Goal: Task Accomplishment & Management: Manage account settings

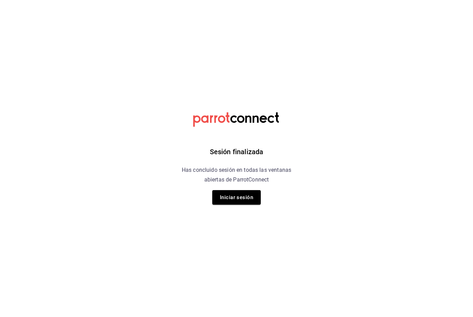
click at [245, 195] on button "Iniciar sesión" at bounding box center [236, 197] width 48 height 15
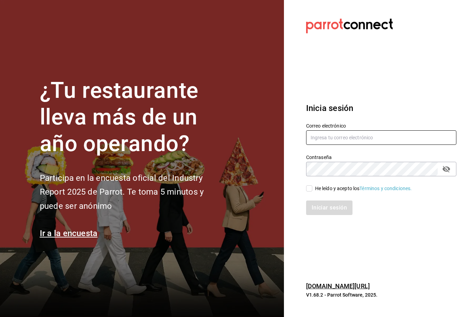
click at [397, 144] on input "text" at bounding box center [381, 137] width 150 height 15
type input "[EMAIL_ADDRESS][DOMAIN_NAME]"
click at [318, 192] on div "He leído y acepto los Términos y condiciones." at bounding box center [363, 188] width 97 height 7
click at [312, 192] on input "He leído y acepto los Términos y condiciones." at bounding box center [309, 188] width 6 height 6
checkbox input "true"
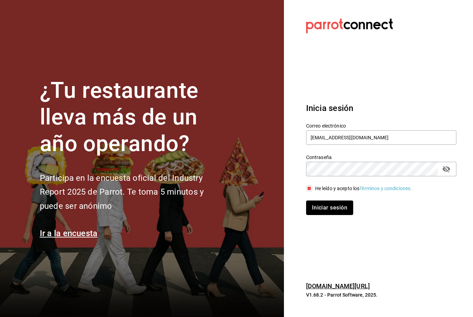
click at [316, 215] on button "Iniciar sesión" at bounding box center [329, 208] width 47 height 15
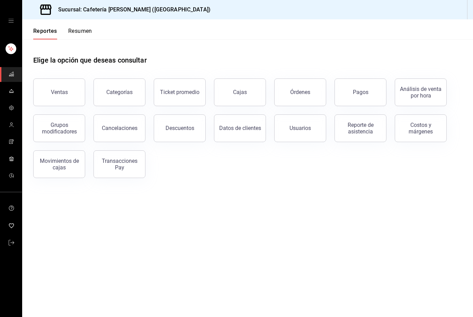
click at [107, 160] on div "Transacciones Pay" at bounding box center [119, 164] width 43 height 13
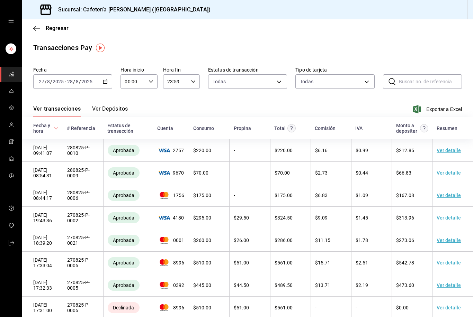
click at [39, 28] on icon "button" at bounding box center [36, 28] width 7 height 0
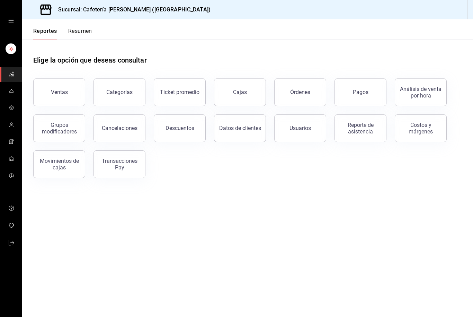
click at [66, 163] on div "Movimientos de cajas" at bounding box center [59, 164] width 43 height 13
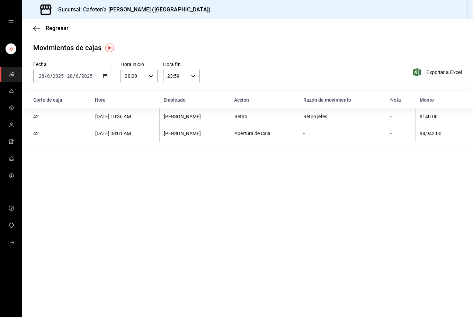
click at [105, 77] on icon "button" at bounding box center [105, 76] width 5 height 5
click at [69, 174] on span "Rango de fechas" at bounding box center [66, 174] width 54 height 7
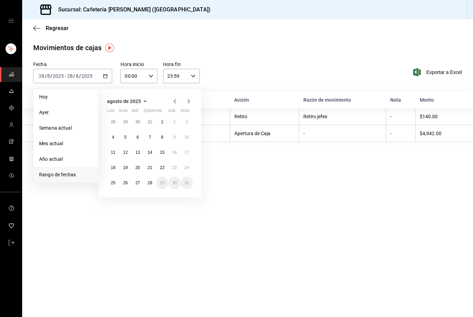
click at [187, 124] on abbr "3" at bounding box center [186, 122] width 2 height 5
click at [185, 135] on abbr "10" at bounding box center [186, 137] width 4 height 5
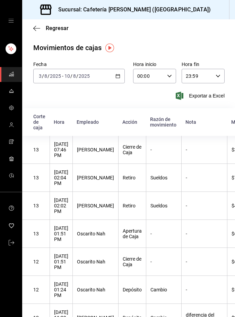
click at [67, 76] on input "10" at bounding box center [67, 76] width 6 height 6
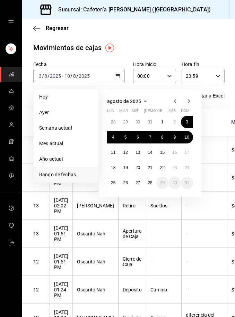
click at [125, 153] on abbr "12" at bounding box center [125, 152] width 4 height 5
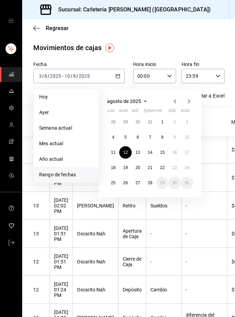
click at [189, 154] on button "17" at bounding box center [187, 152] width 12 height 12
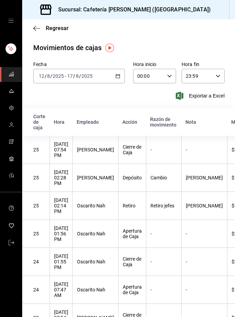
click at [68, 71] on div "[DATE] [DATE] - [DATE] [DATE]" at bounding box center [78, 76] width 91 height 15
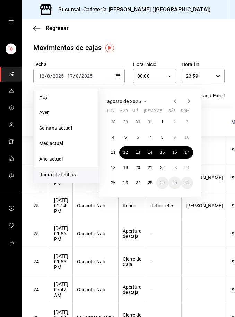
click at [122, 166] on button "19" at bounding box center [125, 168] width 12 height 12
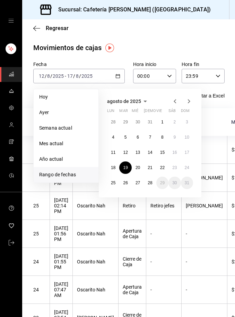
click at [187, 167] on abbr "24" at bounding box center [186, 167] width 4 height 5
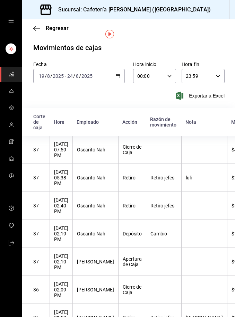
click at [118, 69] on div "[DATE] [DATE] - [DATE] [DATE]" at bounding box center [78, 76] width 91 height 15
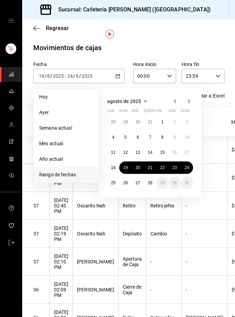
click at [126, 181] on abbr "26" at bounding box center [125, 183] width 4 height 5
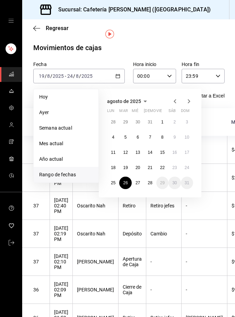
click at [154, 177] on button "28" at bounding box center [150, 183] width 12 height 12
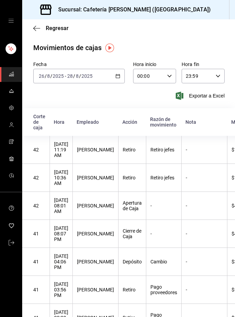
click at [40, 26] on span "Regresar" at bounding box center [50, 28] width 35 height 7
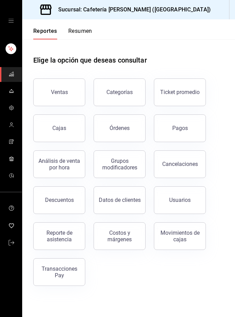
click at [72, 127] on button "Cajas" at bounding box center [59, 129] width 52 height 28
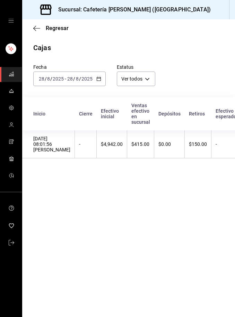
click at [100, 75] on div "[DATE] [DATE] - [DATE] [DATE]" at bounding box center [69, 79] width 72 height 15
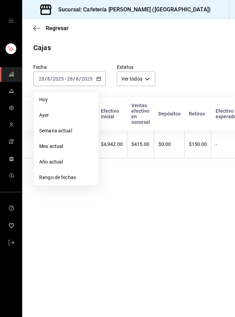
click at [74, 178] on span "Rango de fechas" at bounding box center [66, 177] width 54 height 7
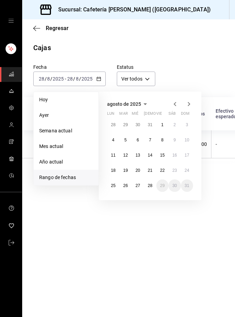
click at [188, 123] on abbr "3" at bounding box center [186, 124] width 2 height 5
click at [192, 142] on button "10" at bounding box center [187, 140] width 12 height 12
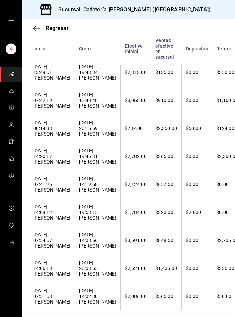
scroll to position [22, 0]
click at [159, 266] on div "$1,405.00" at bounding box center [166, 269] width 22 height 6
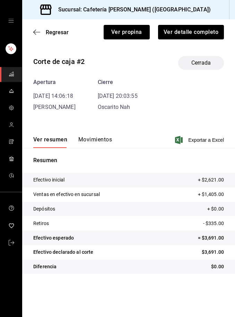
click at [204, 38] on button "Ver detalle completo" at bounding box center [191, 32] width 66 height 15
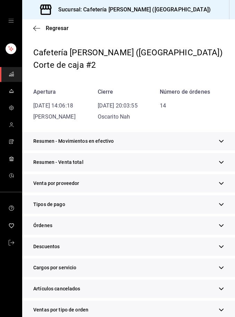
scroll to position [19, 0]
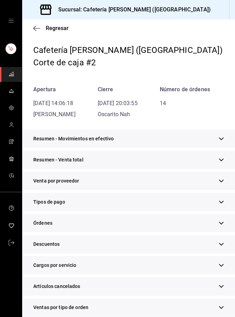
click at [231, 199] on div "Tipos de pago" at bounding box center [128, 202] width 212 height 18
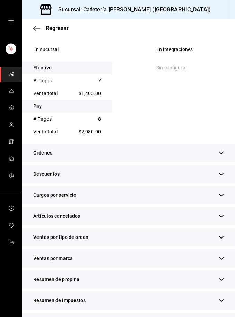
scroll to position [196, 0]
click at [223, 278] on icon "button" at bounding box center [220, 280] width 5 height 5
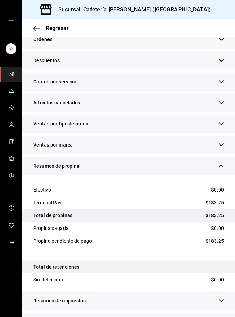
scroll to position [22, 0]
click at [222, 317] on icon "button" at bounding box center [220, 322] width 5 height 5
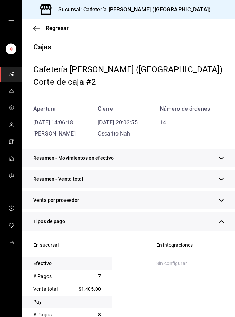
scroll to position [0, 0]
click at [56, 28] on span "Regresar" at bounding box center [57, 28] width 23 height 7
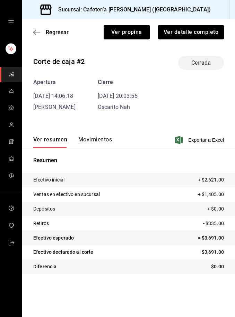
click at [64, 35] on span "Regresar" at bounding box center [57, 32] width 23 height 7
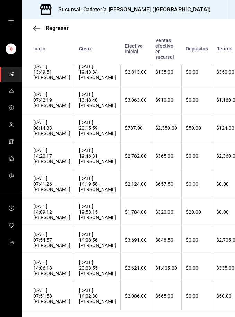
scroll to position [197, 0]
click at [92, 249] on div "[DATE] 14:08:56 [PERSON_NAME]" at bounding box center [97, 240] width 37 height 17
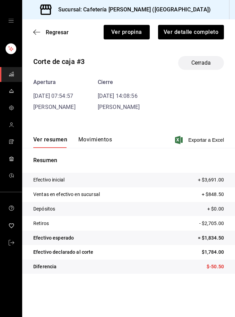
click at [206, 34] on button "Ver detalle completo" at bounding box center [191, 32] width 66 height 15
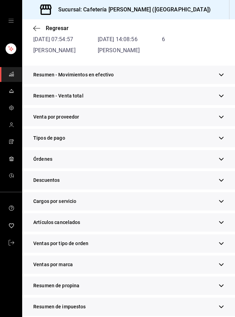
scroll to position [84, 0]
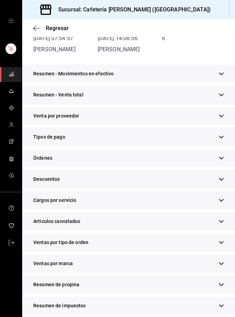
click at [223, 96] on icon "button" at bounding box center [220, 94] width 5 height 5
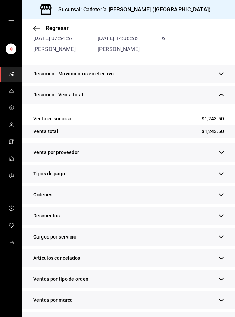
click at [222, 171] on icon "button" at bounding box center [220, 173] width 5 height 5
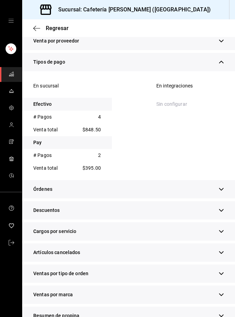
scroll to position [197, 0]
click at [221, 275] on icon "button" at bounding box center [220, 273] width 5 height 5
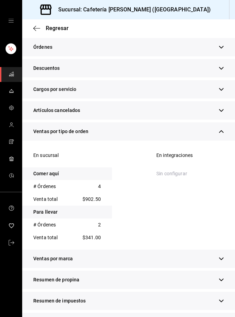
scroll to position [338, 0]
click at [223, 277] on button "button" at bounding box center [220, 279] width 5 height 7
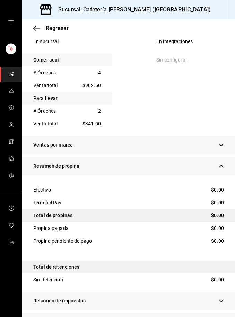
scroll to position [22, 0]
click at [222, 317] on button "button" at bounding box center [220, 322] width 5 height 7
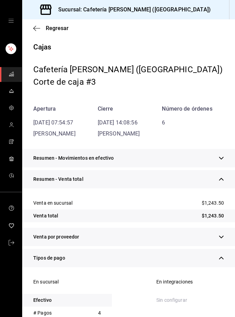
scroll to position [0, 0]
click at [59, 31] on span "Regresar" at bounding box center [57, 28] width 23 height 7
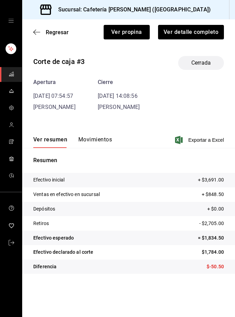
click at [58, 33] on span "Regresar" at bounding box center [57, 32] width 23 height 7
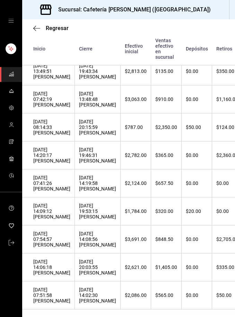
scroll to position [197, 0]
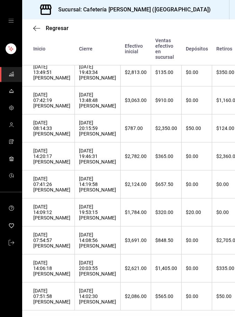
click at [93, 221] on div "[DATE] 19:53:15 [PERSON_NAME]" at bounding box center [97, 212] width 37 height 17
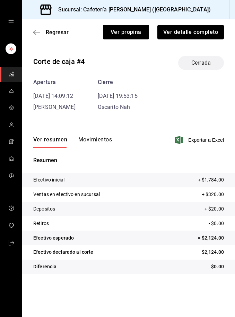
click at [200, 36] on button "Ver detalle completo" at bounding box center [190, 32] width 66 height 15
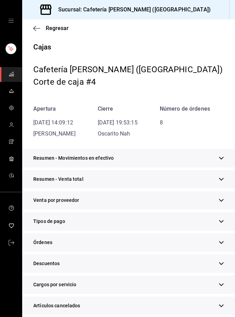
click at [126, 221] on div "Tipos de pago" at bounding box center [128, 221] width 212 height 18
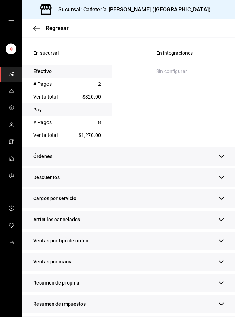
scroll to position [195, 0]
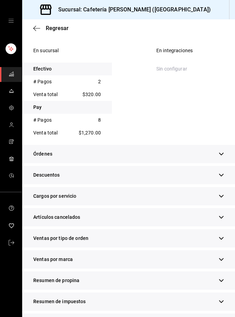
click at [223, 279] on icon "button" at bounding box center [220, 280] width 5 height 5
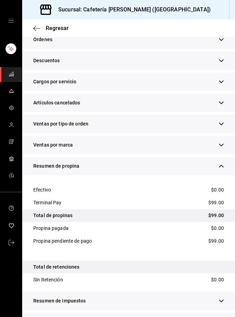
scroll to position [22, 0]
click at [223, 317] on icon "button" at bounding box center [220, 322] width 5 height 5
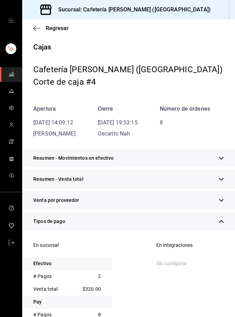
scroll to position [0, 0]
click at [61, 26] on span "Regresar" at bounding box center [57, 28] width 23 height 7
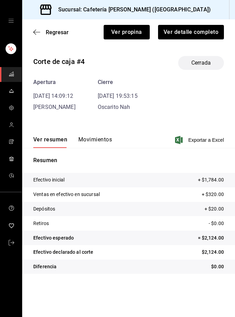
click at [63, 35] on span "Regresar" at bounding box center [57, 32] width 23 height 7
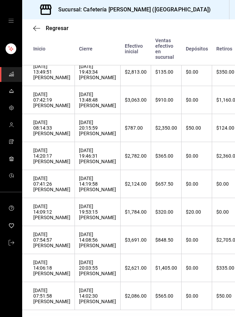
scroll to position [197, 0]
click at [90, 193] on div "[DATE] 14:19:58 [PERSON_NAME]" at bounding box center [97, 184] width 37 height 17
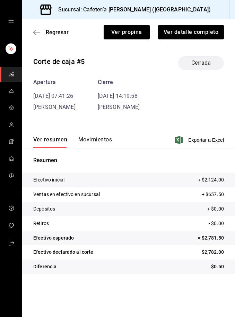
click at [196, 28] on button "Ver detalle completo" at bounding box center [191, 32] width 66 height 15
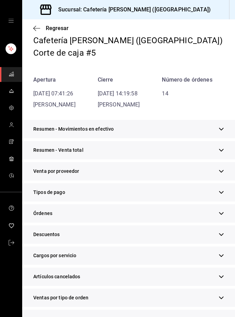
scroll to position [34, 0]
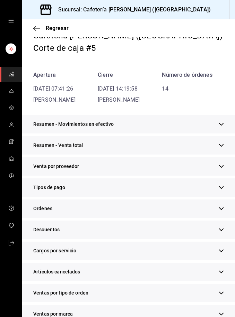
click at [173, 185] on div "Tipos de pago" at bounding box center [128, 188] width 212 height 18
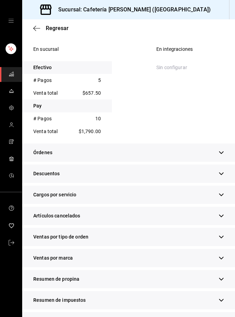
scroll to position [196, 0]
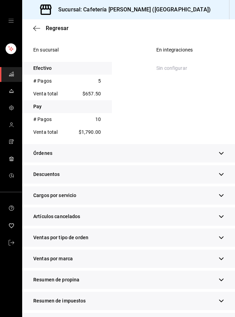
click at [223, 279] on icon "button" at bounding box center [220, 280] width 5 height 5
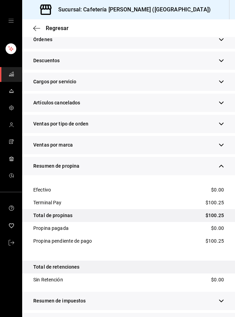
scroll to position [22, 0]
click at [223, 317] on icon "button" at bounding box center [220, 322] width 5 height 5
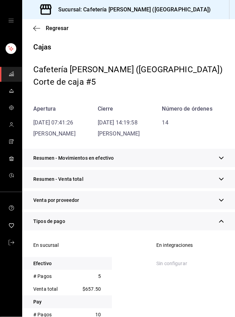
scroll to position [0, 0]
click at [60, 31] on span "Regresar" at bounding box center [57, 28] width 23 height 7
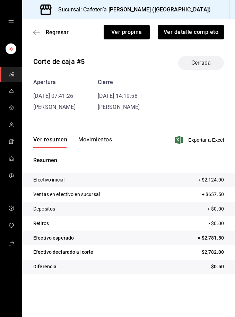
click at [61, 31] on span "Regresar" at bounding box center [57, 32] width 23 height 7
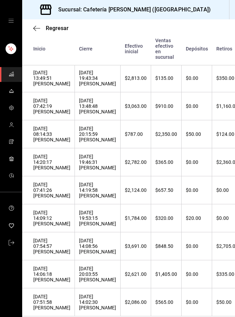
scroll to position [188, 0]
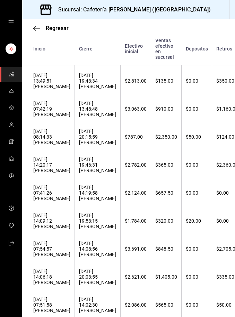
click at [93, 173] on div "[DATE] 19:46:31 [PERSON_NAME]" at bounding box center [97, 165] width 37 height 17
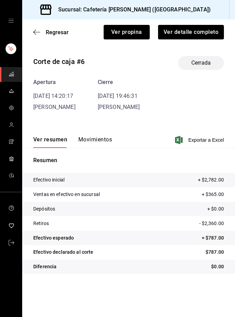
click at [204, 34] on button "Ver detalle completo" at bounding box center [191, 32] width 66 height 15
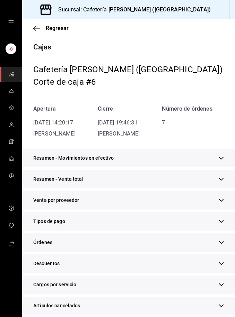
click at [222, 219] on icon "button" at bounding box center [220, 221] width 5 height 5
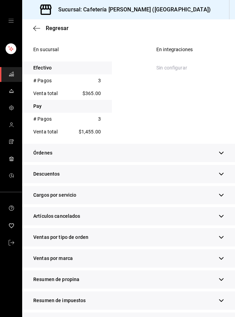
scroll to position [196, 0]
click at [225, 278] on div "Resumen de propina" at bounding box center [128, 280] width 212 height 18
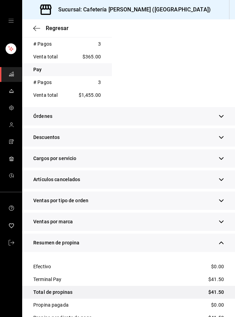
scroll to position [254, 0]
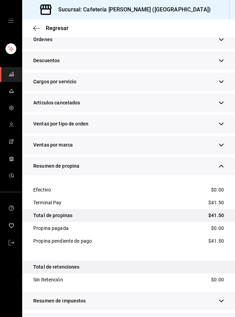
click at [223, 299] on icon "button" at bounding box center [220, 301] width 5 height 5
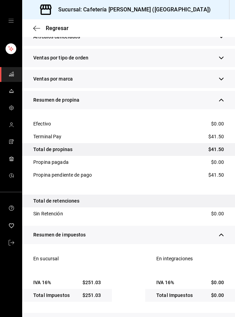
scroll to position [22, 0]
click at [222, 317] on icon "button" at bounding box center [220, 322] width 5 height 5
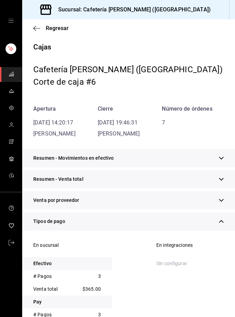
scroll to position [0, 0]
click at [62, 26] on span "Regresar" at bounding box center [57, 28] width 23 height 7
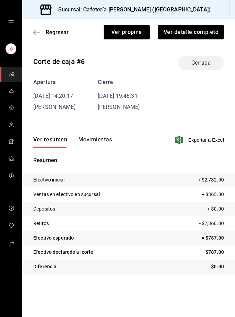
click at [61, 29] on span "Regresar" at bounding box center [57, 32] width 23 height 7
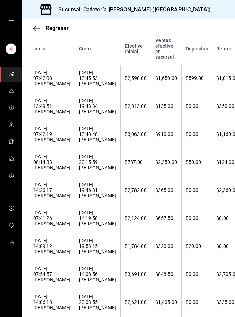
scroll to position [164, 0]
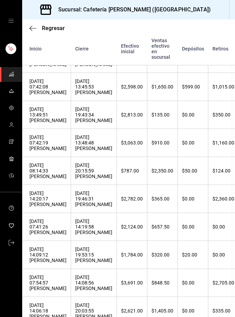
click at [82, 179] on div "[DATE] 20:15:59 [PERSON_NAME]" at bounding box center [93, 171] width 37 height 17
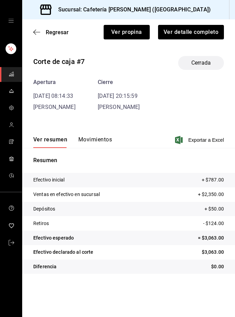
click at [40, 34] on icon "button" at bounding box center [36, 32] width 7 height 6
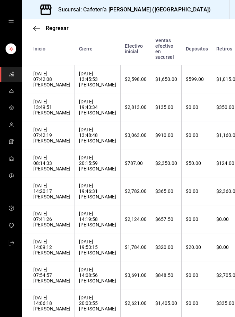
scroll to position [162, 0]
click at [83, 167] on div "[DATE] 20:15:59 [PERSON_NAME]" at bounding box center [97, 163] width 37 height 17
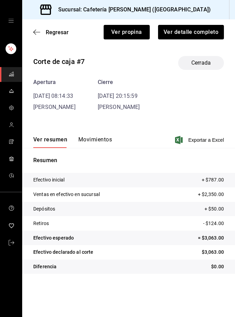
click at [191, 33] on button "Ver detalle completo" at bounding box center [191, 32] width 66 height 15
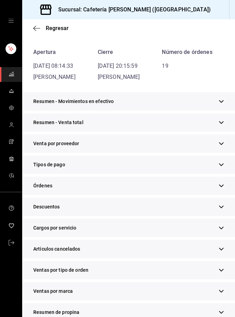
scroll to position [58, 0]
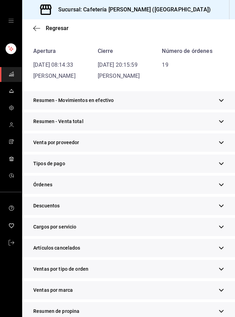
click at [153, 166] on div "Tipos de pago" at bounding box center [128, 164] width 212 height 18
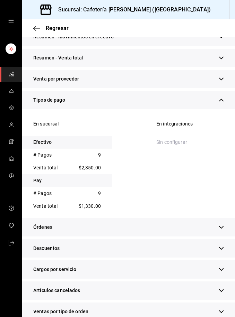
scroll to position [125, 0]
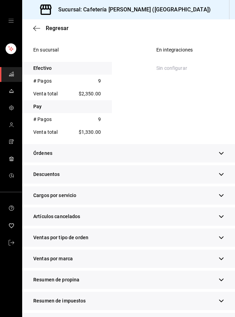
click at [223, 281] on icon "button" at bounding box center [220, 280] width 5 height 5
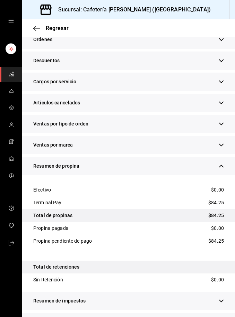
scroll to position [22, 0]
click at [223, 317] on icon "button" at bounding box center [220, 322] width 5 height 5
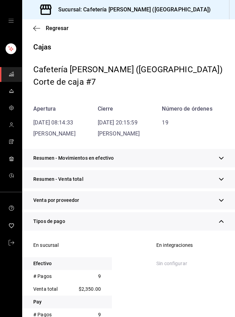
scroll to position [0, 0]
click at [62, 26] on span "Regresar" at bounding box center [57, 28] width 23 height 7
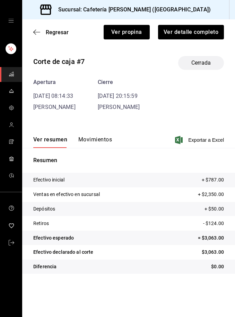
click at [63, 34] on span "Regresar" at bounding box center [57, 32] width 23 height 7
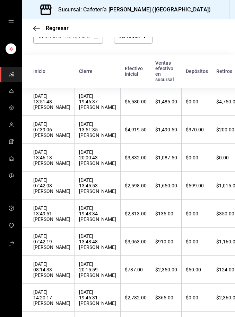
scroll to position [44, 0]
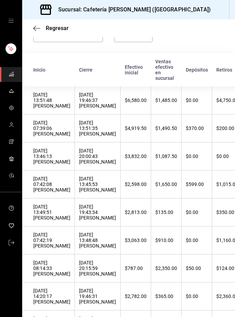
click at [85, 249] on div "[DATE] 13:48:48 [PERSON_NAME]" at bounding box center [97, 240] width 37 height 17
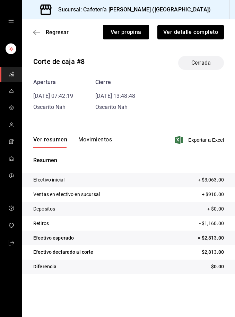
click at [197, 32] on button "Ver detalle completo" at bounding box center [190, 32] width 66 height 15
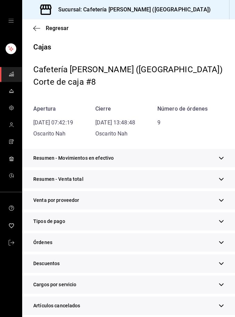
click at [108, 222] on div "Tipos de pago" at bounding box center [128, 221] width 212 height 18
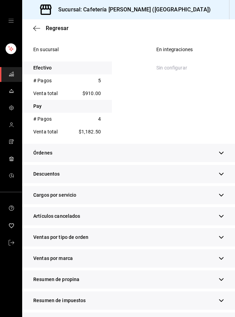
scroll to position [196, 0]
click at [222, 278] on icon "button" at bounding box center [220, 280] width 5 height 5
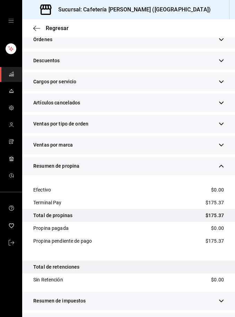
scroll to position [22, 0]
click at [225, 313] on div "Resumen de ventas" at bounding box center [128, 322] width 212 height 18
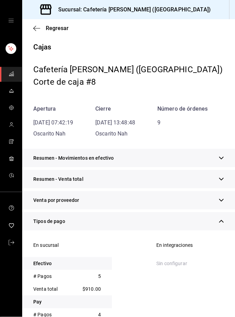
scroll to position [0, 0]
click at [57, 25] on span "Regresar" at bounding box center [57, 28] width 23 height 7
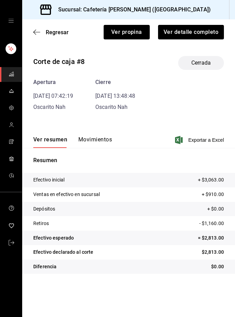
click at [61, 25] on div "Ver propina Ver detalle completo" at bounding box center [141, 28] width 163 height 23
click at [56, 32] on span "Regresar" at bounding box center [57, 32] width 23 height 7
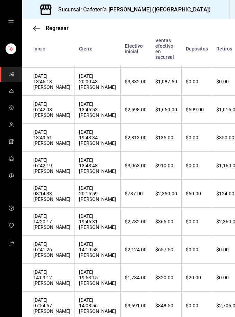
scroll to position [130, 0]
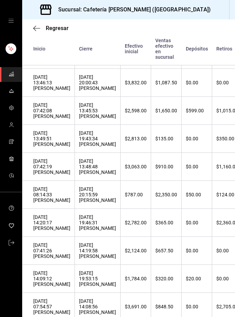
click at [82, 147] on div "[DATE] 19:43:34 [PERSON_NAME]" at bounding box center [97, 138] width 37 height 17
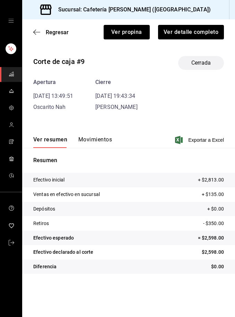
click at [203, 35] on button "Ver detalle completo" at bounding box center [191, 32] width 66 height 15
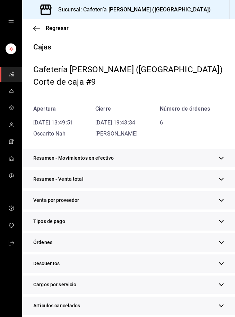
click at [121, 222] on div "Tipos de pago" at bounding box center [128, 221] width 212 height 18
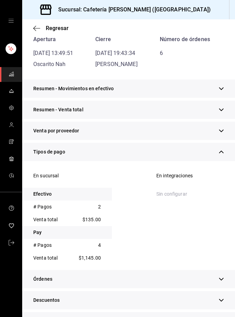
scroll to position [79, 0]
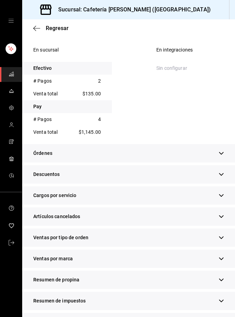
click at [222, 282] on icon "button" at bounding box center [220, 280] width 5 height 5
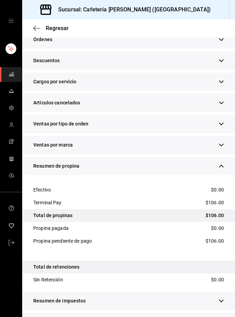
scroll to position [22, 0]
click at [223, 317] on icon "button" at bounding box center [221, 322] width 4 height 3
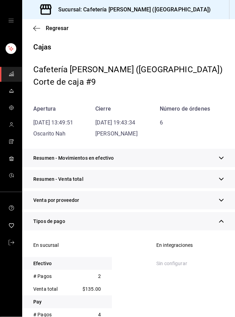
scroll to position [0, 0]
click at [61, 27] on span "Regresar" at bounding box center [57, 28] width 23 height 7
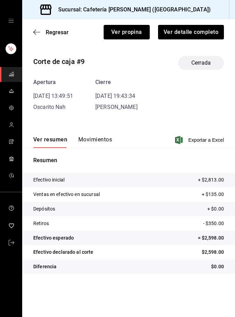
click at [59, 34] on span "Regresar" at bounding box center [57, 32] width 23 height 7
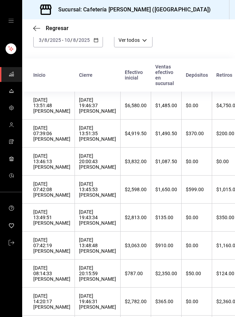
scroll to position [39, 0]
click at [92, 188] on div "[DATE] 13:45:53 [PERSON_NAME]" at bounding box center [97, 189] width 37 height 17
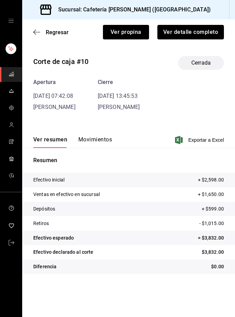
click at [198, 35] on button "Ver detalle completo" at bounding box center [190, 32] width 66 height 15
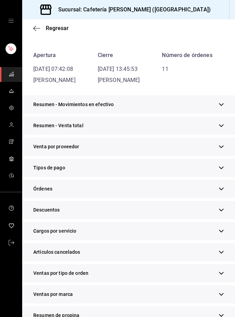
scroll to position [55, 0]
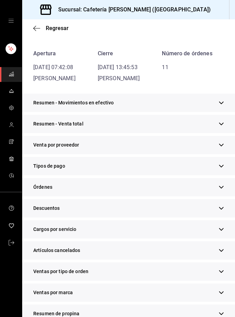
click at [154, 169] on div "Tipos de pago" at bounding box center [128, 166] width 212 height 18
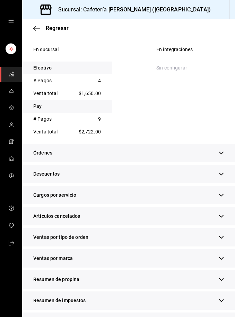
scroll to position [196, 0]
click at [223, 280] on icon "button" at bounding box center [220, 280] width 5 height 5
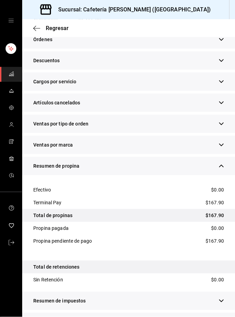
scroll to position [22, 0]
click at [223, 317] on icon "button" at bounding box center [220, 322] width 5 height 5
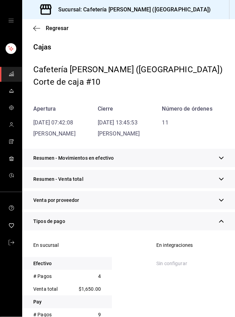
scroll to position [0, 0]
click at [56, 30] on span "Regresar" at bounding box center [57, 28] width 23 height 7
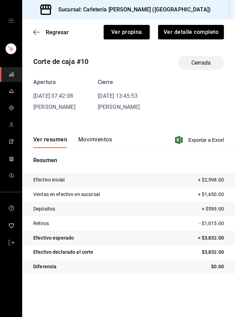
click at [54, 33] on span "Regresar" at bounding box center [57, 32] width 23 height 7
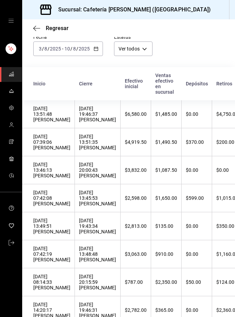
scroll to position [30, 0]
click at [85, 175] on div "[DATE] 20:00:43 [PERSON_NAME]" at bounding box center [97, 170] width 37 height 17
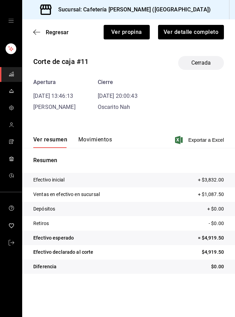
click at [196, 30] on button "Ver detalle completo" at bounding box center [191, 32] width 66 height 15
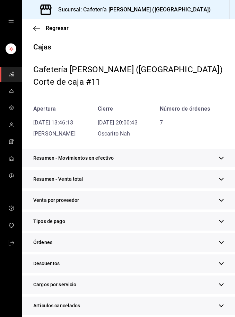
click at [141, 223] on div "Tipos de pago" at bounding box center [128, 221] width 212 height 18
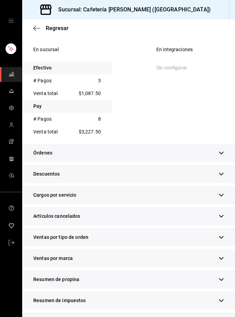
scroll to position [196, 0]
click at [228, 282] on div "Resumen de propina" at bounding box center [128, 280] width 212 height 18
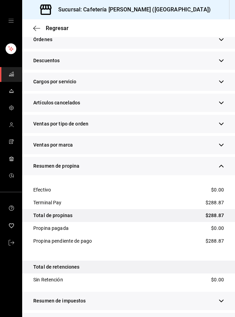
scroll to position [22, 0]
click at [223, 317] on icon "button" at bounding box center [220, 322] width 5 height 5
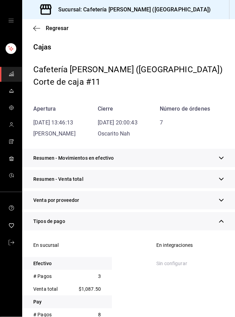
scroll to position [0, 0]
click at [58, 26] on span "Regresar" at bounding box center [57, 28] width 23 height 7
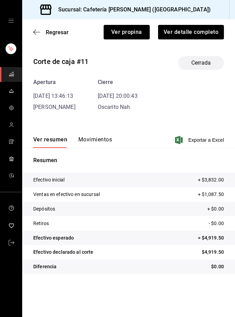
click at [59, 35] on span "Regresar" at bounding box center [57, 32] width 23 height 7
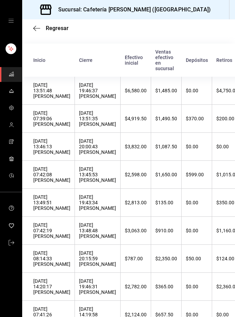
scroll to position [56, 0]
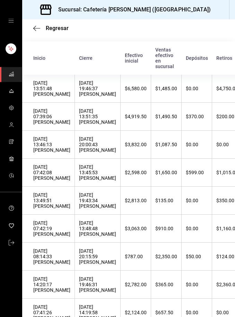
click at [125, 119] on div "$4,919.50" at bounding box center [136, 117] width 22 height 6
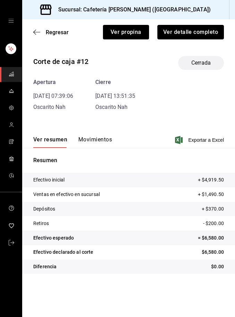
click at [202, 33] on button "Ver detalle completo" at bounding box center [190, 32] width 66 height 15
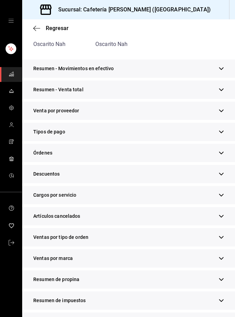
scroll to position [89, 0]
click at [134, 282] on div "Resumen de propina" at bounding box center [128, 280] width 212 height 18
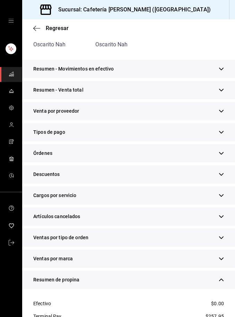
click at [140, 134] on div "Tipos de pago" at bounding box center [128, 132] width 212 height 18
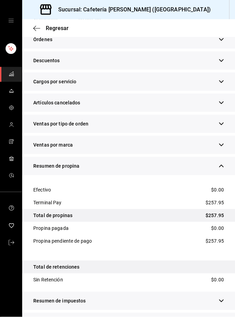
scroll to position [22, 0]
click at [219, 317] on icon "button" at bounding box center [220, 322] width 5 height 5
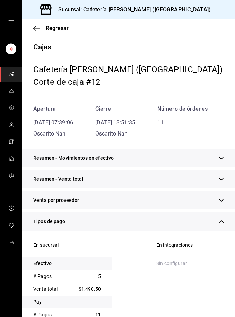
scroll to position [0, 0]
click at [56, 29] on span "Regresar" at bounding box center [57, 28] width 23 height 7
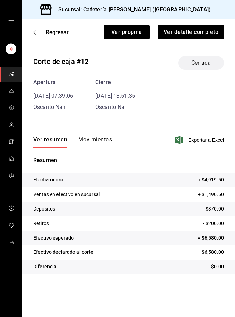
click at [57, 30] on span "Regresar" at bounding box center [57, 32] width 23 height 7
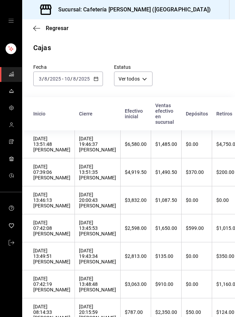
click at [93, 146] on div "[DATE] 19:46:37 [PERSON_NAME]" at bounding box center [97, 144] width 37 height 17
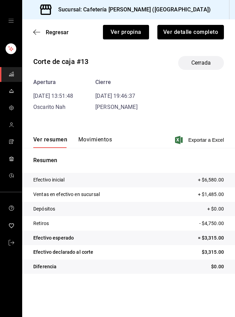
click at [203, 34] on button "Ver detalle completo" at bounding box center [190, 32] width 66 height 15
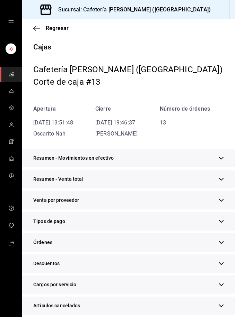
click at [92, 225] on div "Tipos de pago" at bounding box center [128, 221] width 212 height 18
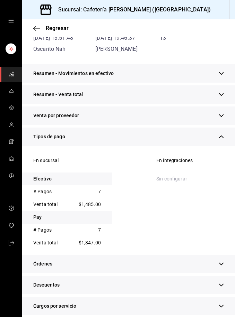
scroll to position [87, 0]
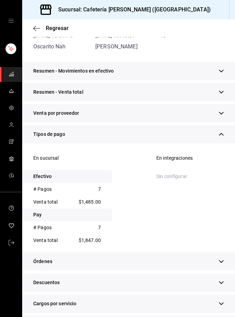
click at [87, 219] on div "Pay" at bounding box center [67, 215] width 90 height 13
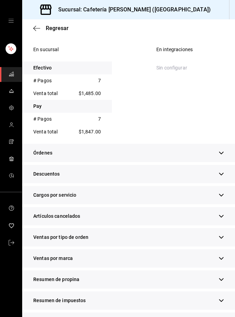
scroll to position [196, 0]
click at [217, 284] on div "Resumen de propina" at bounding box center [128, 280] width 212 height 18
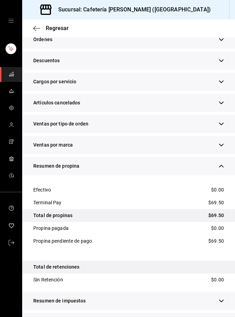
scroll to position [22, 0]
click at [223, 317] on button "button" at bounding box center [220, 322] width 5 height 7
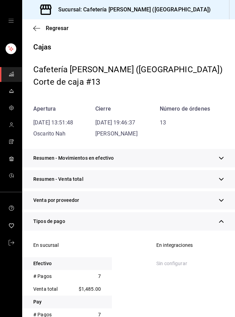
scroll to position [0, 0]
click at [60, 30] on span "Regresar" at bounding box center [57, 28] width 23 height 7
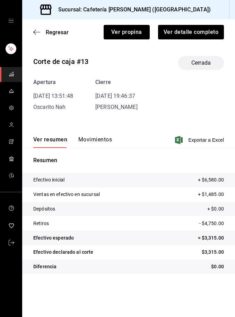
click at [58, 35] on span "Regresar" at bounding box center [57, 32] width 23 height 7
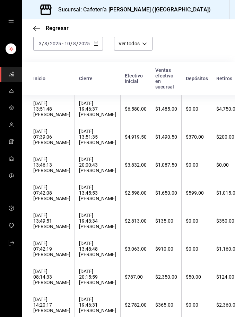
scroll to position [36, 0]
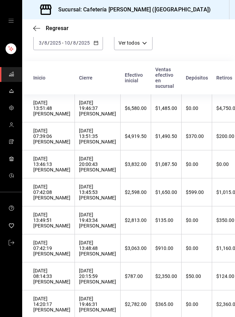
click at [101, 43] on div "[DATE] [DATE] - [DATE] [DATE]" at bounding box center [68, 43] width 70 height 15
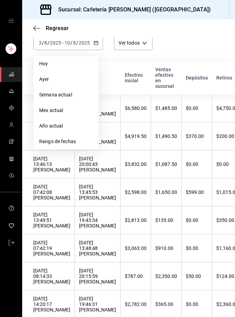
click at [79, 143] on span "Rango de fechas" at bounding box center [66, 141] width 54 height 7
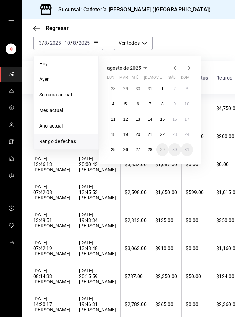
click at [129, 120] on button "12" at bounding box center [125, 119] width 12 height 12
click at [188, 123] on button "17" at bounding box center [187, 119] width 12 height 12
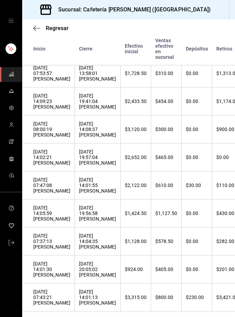
scroll to position [22, 0]
click at [132, 292] on th "$3,315.00" at bounding box center [135, 298] width 30 height 28
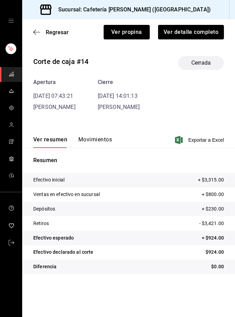
click at [196, 36] on button "Ver detalle completo" at bounding box center [191, 32] width 66 height 15
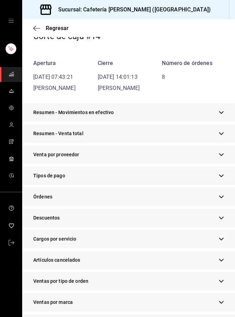
scroll to position [48, 0]
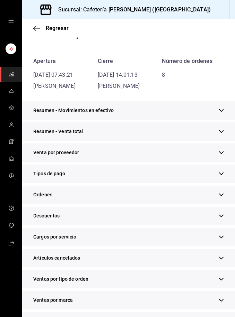
click at [110, 175] on div "Tipos de pago" at bounding box center [128, 174] width 212 height 18
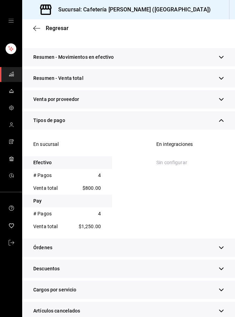
scroll to position [102, 0]
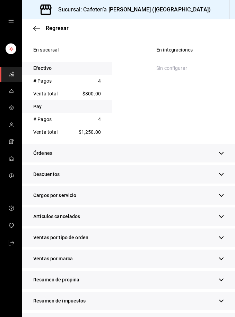
click at [222, 279] on icon "button" at bounding box center [221, 280] width 4 height 3
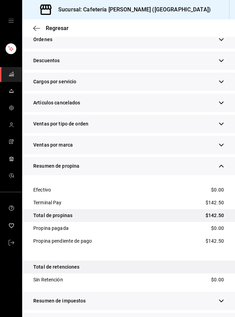
scroll to position [22, 0]
click at [223, 317] on icon "button" at bounding box center [220, 322] width 5 height 5
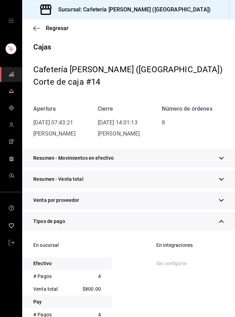
scroll to position [0, 0]
click at [61, 30] on span "Regresar" at bounding box center [57, 28] width 23 height 7
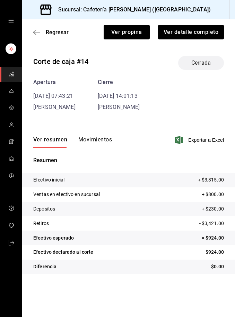
click at [58, 34] on span "Regresar" at bounding box center [57, 32] width 23 height 7
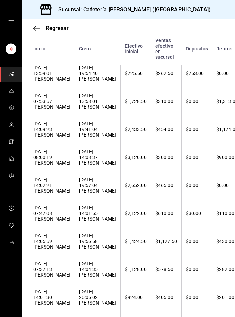
scroll to position [147, 0]
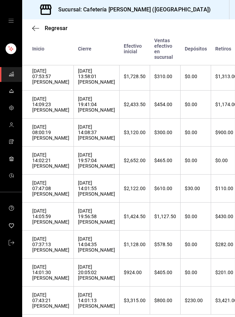
click at [88, 281] on div "[DATE] 20:05:02 [PERSON_NAME]" at bounding box center [96, 272] width 37 height 17
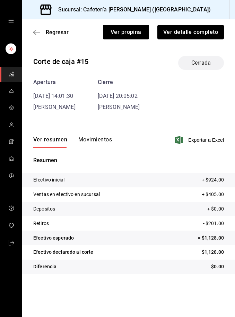
click at [205, 30] on button "Ver detalle completo" at bounding box center [190, 32] width 66 height 15
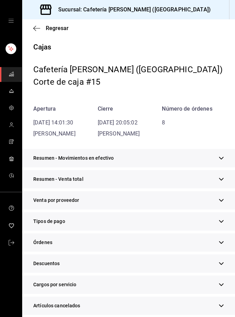
click at [102, 223] on div "Tipos de pago" at bounding box center [128, 221] width 212 height 18
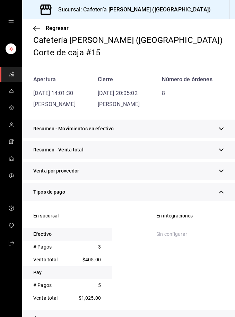
scroll to position [75, 0]
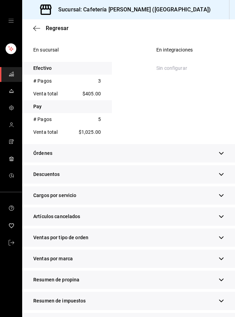
click at [221, 282] on icon "button" at bounding box center [220, 280] width 5 height 5
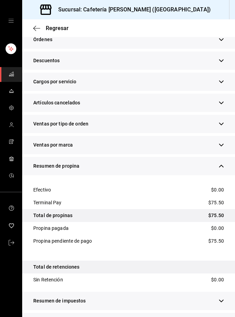
scroll to position [22, 0]
click at [222, 317] on button "button" at bounding box center [220, 322] width 5 height 7
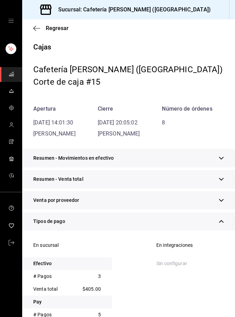
scroll to position [0, 0]
click at [62, 29] on span "Regresar" at bounding box center [57, 28] width 23 height 7
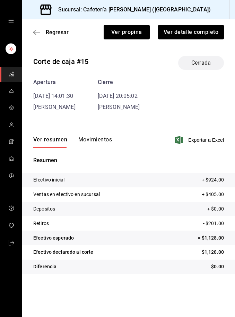
click at [60, 30] on span "Regresar" at bounding box center [57, 32] width 23 height 7
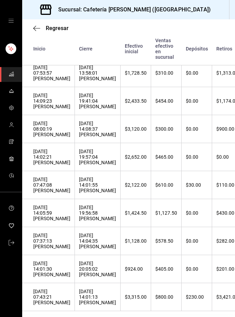
scroll to position [168, 0]
click at [79, 250] on div "[DATE] 14:04:35 [PERSON_NAME]" at bounding box center [97, 241] width 37 height 17
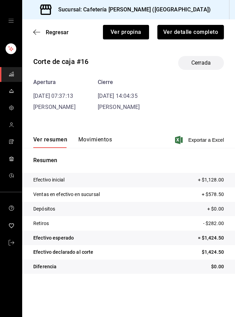
click at [198, 34] on button "Ver detalle completo" at bounding box center [190, 32] width 66 height 15
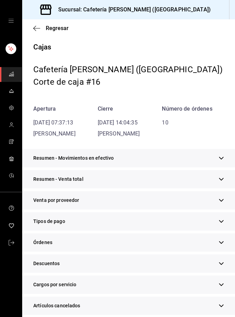
scroll to position [16, 0]
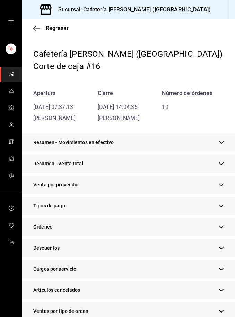
click at [126, 207] on div "Tipos de pago" at bounding box center [128, 206] width 212 height 18
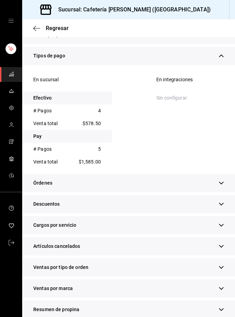
scroll to position [179, 0]
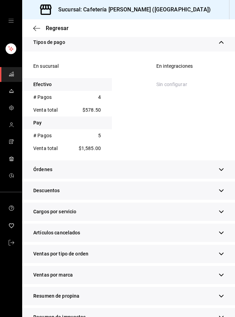
click at [221, 297] on icon "button" at bounding box center [220, 296] width 5 height 5
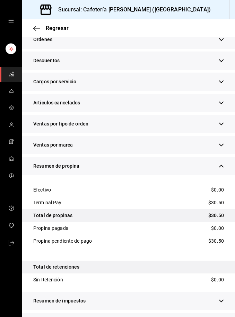
scroll to position [22, 0]
click at [222, 317] on icon "button" at bounding box center [220, 322] width 5 height 5
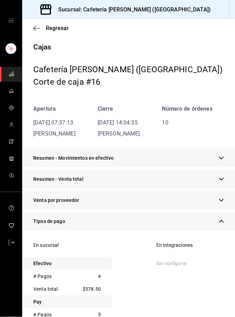
scroll to position [0, 0]
click at [57, 25] on span "Regresar" at bounding box center [57, 28] width 23 height 7
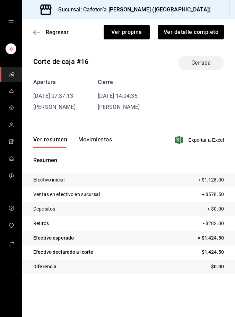
click at [59, 34] on span "Regresar" at bounding box center [57, 32] width 23 height 7
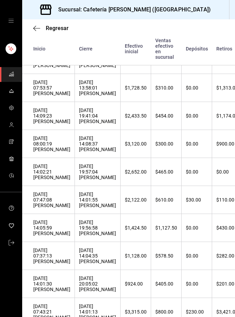
scroll to position [153, 0]
click at [120, 237] on th "$1,424.50" at bounding box center [135, 228] width 30 height 28
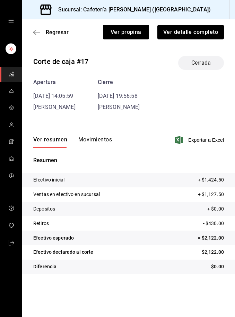
click at [200, 34] on button "Ver detalle completo" at bounding box center [190, 32] width 66 height 15
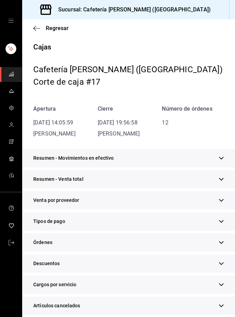
click at [105, 226] on div "Tipos de pago" at bounding box center [128, 221] width 212 height 18
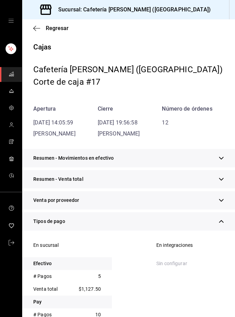
click at [132, 223] on div "Tipos de pago" at bounding box center [128, 221] width 212 height 18
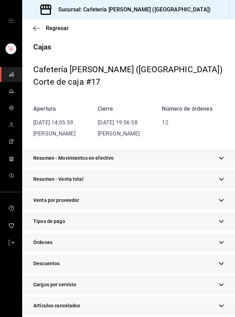
click at [116, 221] on div "Tipos de pago" at bounding box center [128, 221] width 212 height 18
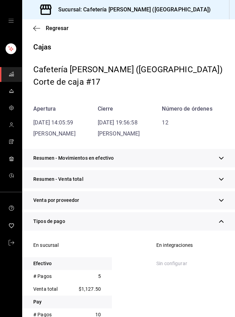
click at [61, 29] on span "Regresar" at bounding box center [57, 28] width 23 height 7
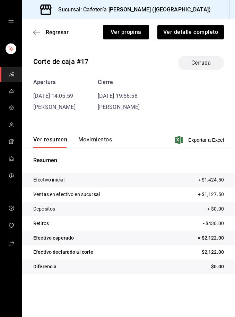
click at [207, 30] on button "Ver detalle completo" at bounding box center [190, 32] width 66 height 15
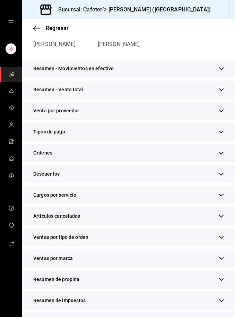
scroll to position [89, 0]
click at [223, 280] on icon "button" at bounding box center [220, 280] width 5 height 5
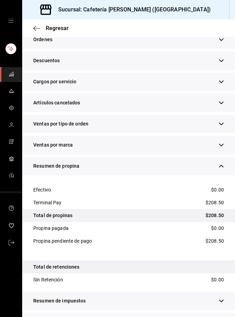
scroll to position [22, 0]
click at [222, 317] on button "button" at bounding box center [220, 322] width 5 height 7
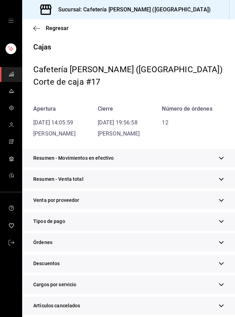
scroll to position [0, 0]
click at [57, 30] on span "Regresar" at bounding box center [57, 28] width 23 height 7
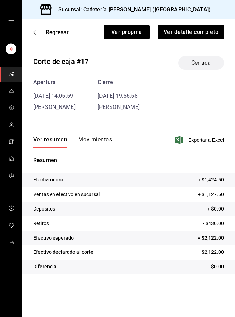
click at [57, 30] on span "Regresar" at bounding box center [57, 32] width 23 height 7
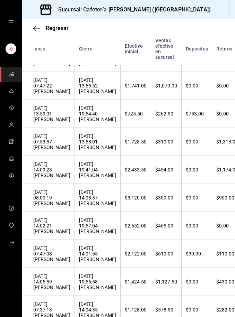
scroll to position [100, 0]
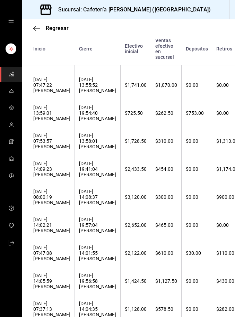
click at [88, 262] on div "[DATE] 14:01:55 [PERSON_NAME]" at bounding box center [97, 253] width 37 height 17
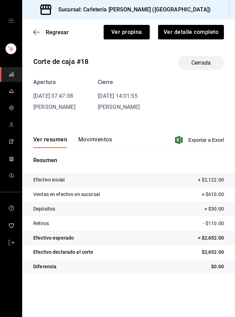
click at [210, 33] on button "Ver detalle completo" at bounding box center [191, 32] width 66 height 15
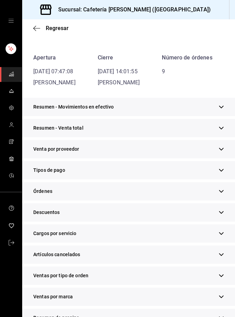
scroll to position [62, 0]
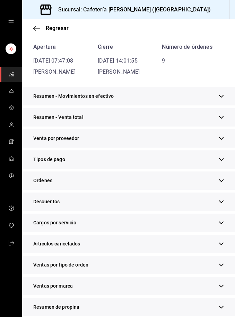
click at [149, 157] on div "Tipos de pago" at bounding box center [128, 160] width 212 height 18
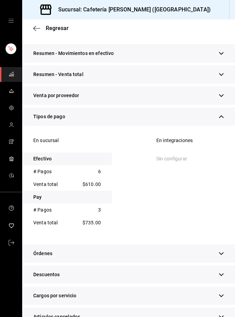
scroll to position [117, 0]
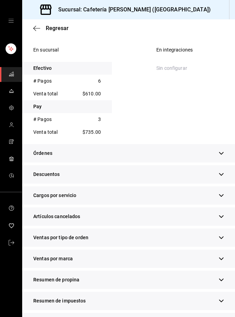
click at [222, 279] on icon "button" at bounding box center [220, 280] width 5 height 5
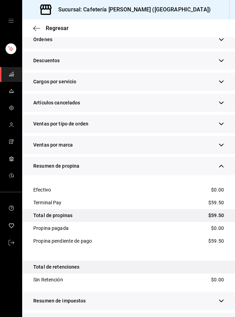
scroll to position [22, 0]
click at [223, 317] on icon "button" at bounding box center [220, 322] width 5 height 5
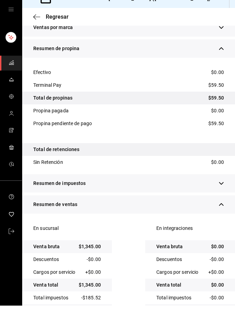
scroll to position [0, 0]
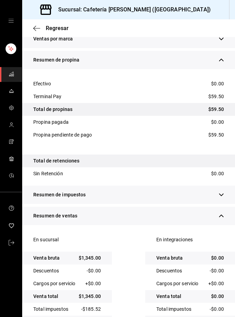
click at [33, 27] on icon "button" at bounding box center [36, 28] width 7 height 6
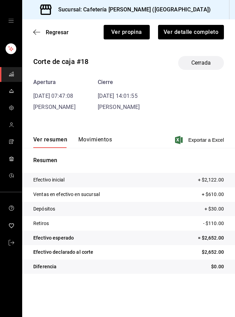
click at [56, 33] on span "Regresar" at bounding box center [57, 32] width 23 height 7
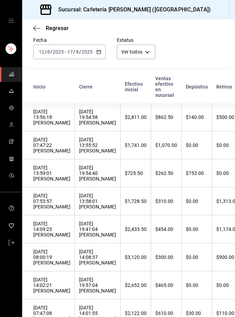
scroll to position [31, 0]
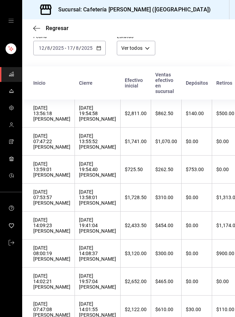
click at [79, 288] on div "[DATE] 19:57:04 [PERSON_NAME]" at bounding box center [97, 281] width 37 height 17
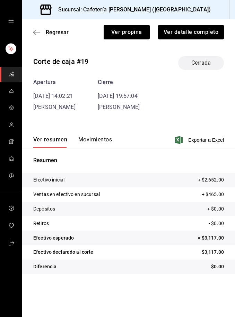
click at [205, 36] on button "Ver detalle completo" at bounding box center [191, 32] width 66 height 15
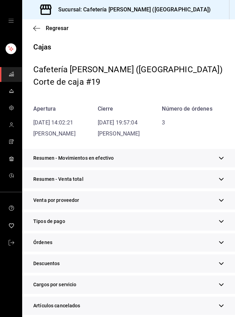
click at [96, 223] on div "Tipos de pago" at bounding box center [128, 221] width 212 height 18
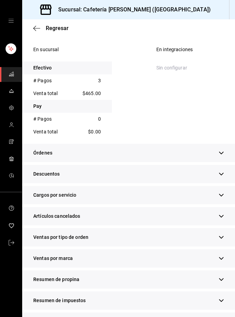
scroll to position [196, 0]
click at [220, 283] on button "button" at bounding box center [220, 279] width 5 height 7
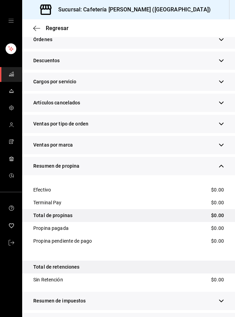
scroll to position [22, 0]
click at [223, 317] on icon "button" at bounding box center [220, 322] width 5 height 5
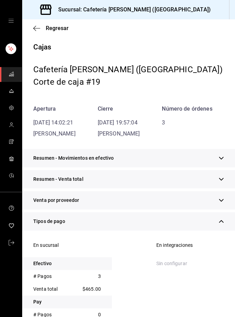
scroll to position [0, 0]
click at [63, 27] on span "Regresar" at bounding box center [57, 28] width 23 height 7
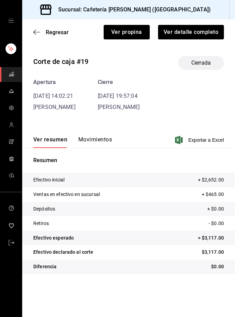
click at [65, 31] on span "Regresar" at bounding box center [57, 32] width 23 height 7
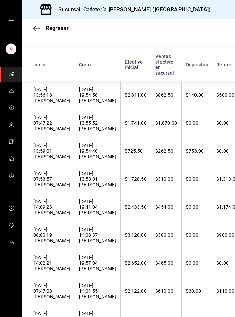
scroll to position [52, 0]
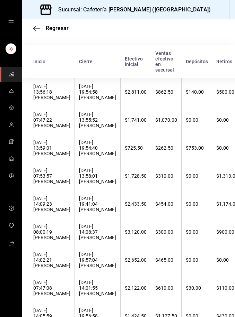
click at [91, 240] on div "[DATE] 14:08:37 [PERSON_NAME]" at bounding box center [97, 232] width 37 height 17
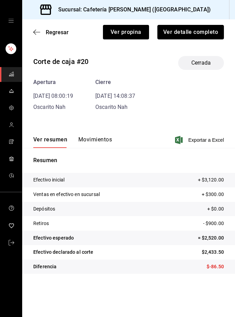
click at [203, 26] on button "Ver detalle completo" at bounding box center [190, 32] width 66 height 15
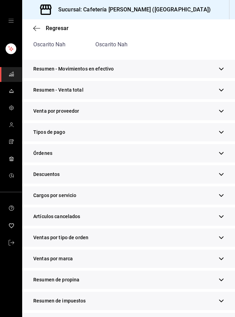
click at [222, 130] on icon "button" at bounding box center [220, 132] width 5 height 5
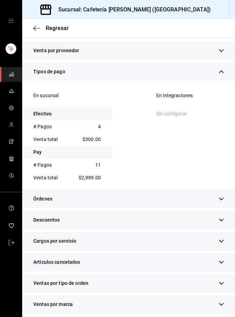
scroll to position [156, 0]
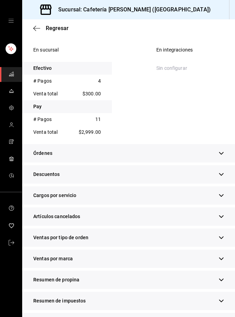
click at [228, 279] on div "Resumen de propina" at bounding box center [128, 280] width 212 height 18
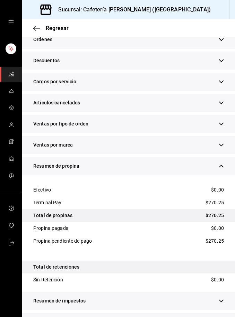
scroll to position [22, 0]
click at [222, 317] on button "button" at bounding box center [220, 322] width 5 height 7
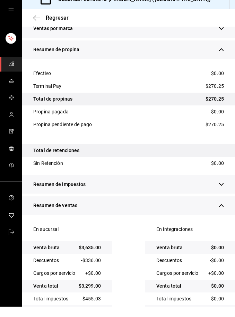
scroll to position [0, 0]
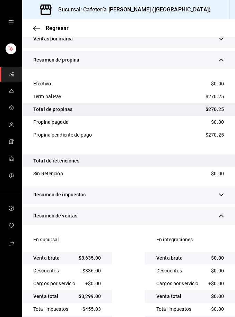
click at [61, 27] on span "Regresar" at bounding box center [57, 28] width 23 height 7
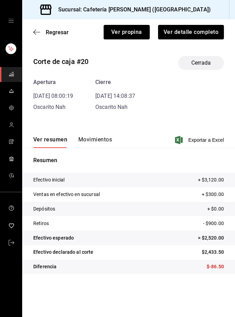
click at [63, 32] on span "Regresar" at bounding box center [57, 32] width 23 height 7
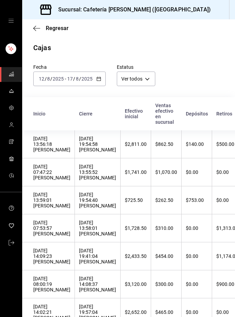
click at [82, 261] on div "[DATE] 19:41:04 [PERSON_NAME]" at bounding box center [97, 256] width 37 height 17
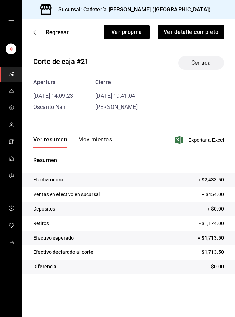
click at [204, 34] on button "Ver detalle completo" at bounding box center [191, 32] width 66 height 15
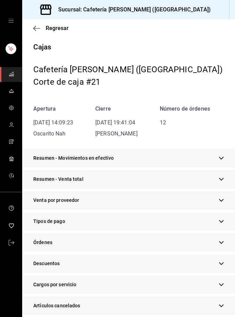
click at [124, 221] on div "Tipos de pago" at bounding box center [128, 221] width 212 height 18
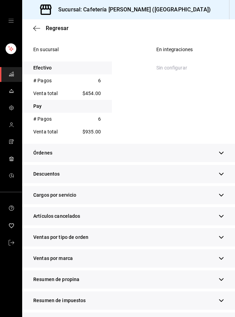
scroll to position [196, 0]
click at [227, 283] on div "Resumen de propina" at bounding box center [128, 280] width 212 height 18
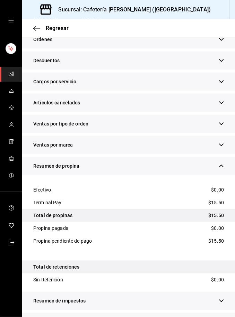
scroll to position [22, 0]
click at [227, 313] on div "Resumen de ventas" at bounding box center [128, 322] width 212 height 18
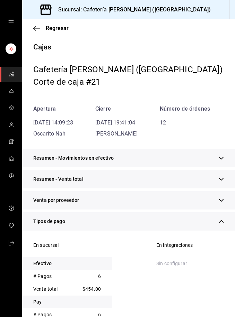
scroll to position [0, 0]
click at [64, 25] on span "Regresar" at bounding box center [57, 28] width 23 height 7
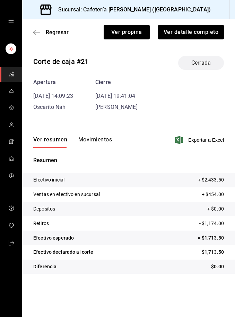
click at [58, 30] on span "Regresar" at bounding box center [57, 32] width 23 height 7
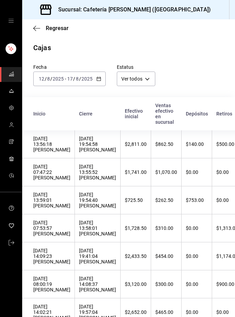
click at [88, 235] on div "[DATE] 13:58:01 [PERSON_NAME]" at bounding box center [97, 228] width 37 height 17
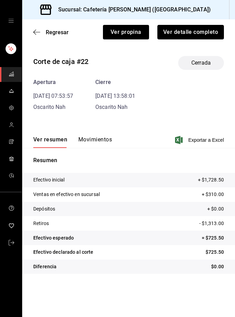
click at [196, 32] on button "Ver detalle completo" at bounding box center [190, 32] width 66 height 15
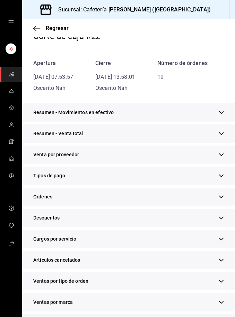
scroll to position [49, 0]
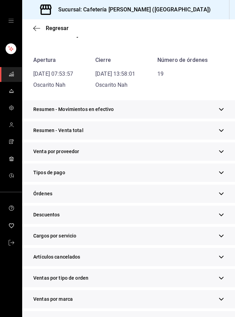
click at [177, 167] on div "Tipos de pago" at bounding box center [128, 173] width 212 height 18
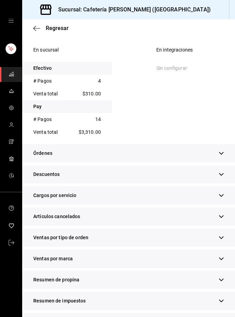
click at [223, 283] on button "button" at bounding box center [220, 279] width 5 height 7
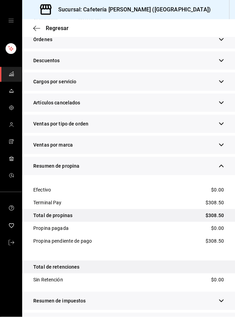
scroll to position [22, 0]
click at [223, 317] on button "button" at bounding box center [220, 322] width 5 height 7
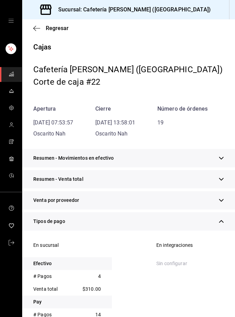
scroll to position [0, 0]
click at [55, 31] on span "Regresar" at bounding box center [57, 28] width 23 height 7
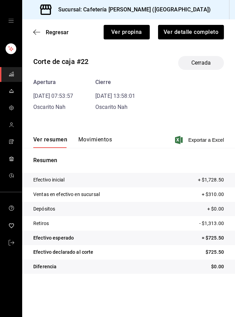
click at [56, 34] on span "Regresar" at bounding box center [57, 32] width 23 height 7
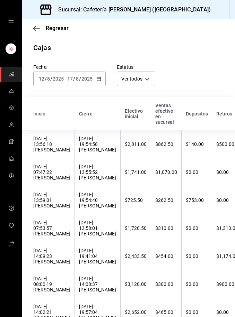
click at [89, 206] on div "[DATE] 19:54:40 [PERSON_NAME]" at bounding box center [97, 200] width 37 height 17
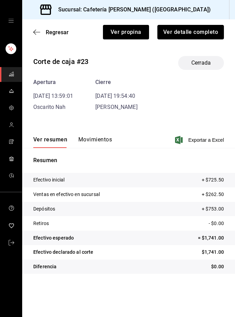
click at [202, 31] on button "Ver detalle completo" at bounding box center [190, 32] width 66 height 15
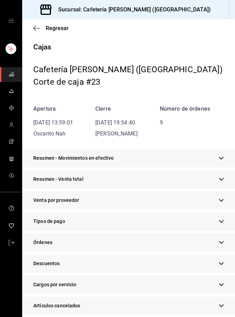
click at [97, 225] on div "Tipos de pago" at bounding box center [128, 221] width 212 height 18
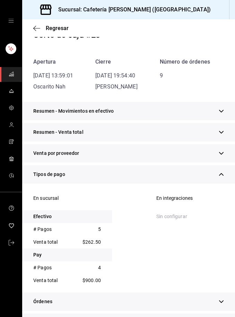
scroll to position [63, 0]
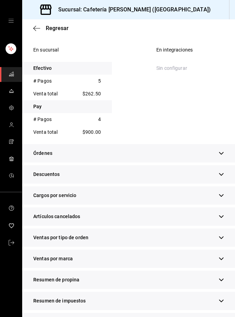
click at [221, 281] on icon "button" at bounding box center [220, 280] width 5 height 5
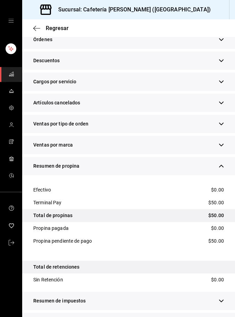
scroll to position [22, 0]
click at [228, 313] on div "Resumen de ventas" at bounding box center [128, 322] width 212 height 18
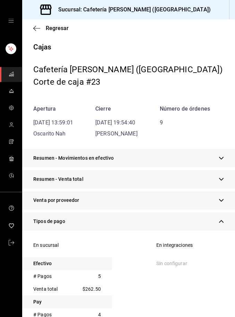
scroll to position [0, 0]
click at [59, 31] on span "Regresar" at bounding box center [57, 28] width 23 height 7
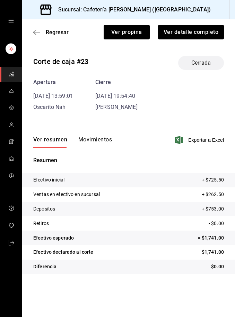
click at [61, 29] on span "Regresar" at bounding box center [57, 32] width 23 height 7
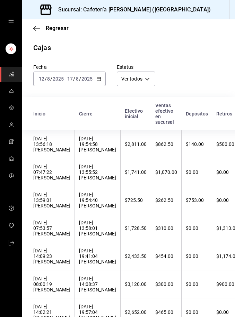
click at [89, 169] on div "[DATE] 13:55:52 [PERSON_NAME]" at bounding box center [97, 172] width 37 height 17
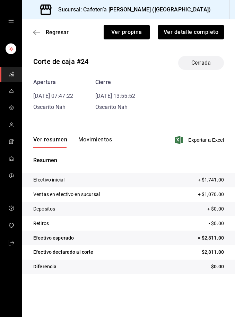
click at [200, 33] on button "Ver detalle completo" at bounding box center [191, 32] width 66 height 15
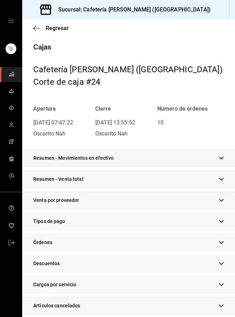
click at [99, 227] on div "Tipos de pago" at bounding box center [128, 221] width 212 height 18
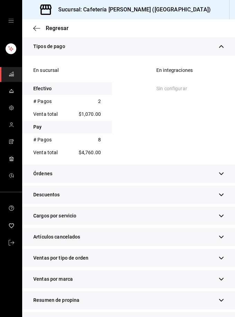
scroll to position [179, 0]
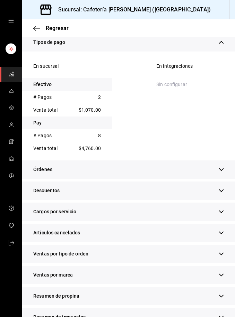
click at [223, 297] on icon "button" at bounding box center [220, 296] width 5 height 5
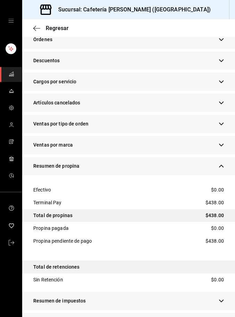
scroll to position [22, 0]
click at [222, 317] on button "button" at bounding box center [220, 322] width 5 height 7
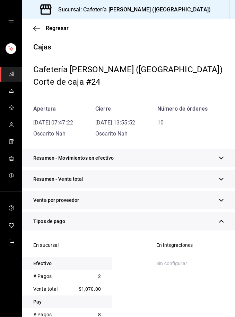
scroll to position [0, 0]
click at [58, 28] on span "Regresar" at bounding box center [57, 28] width 23 height 7
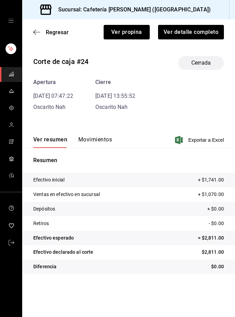
click at [62, 29] on span "Regresar" at bounding box center [57, 32] width 23 height 7
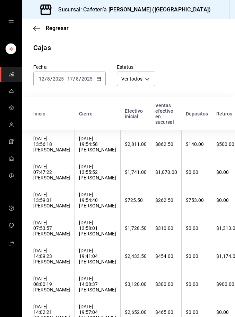
click at [85, 145] on div "[DATE] 19:54:58 [PERSON_NAME]" at bounding box center [97, 144] width 37 height 17
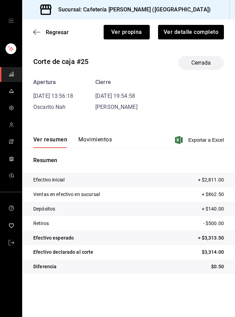
click at [196, 30] on button "Ver detalle completo" at bounding box center [191, 32] width 66 height 15
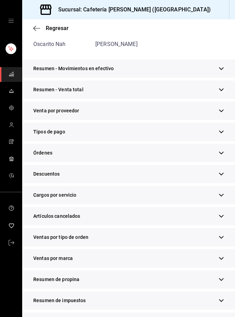
scroll to position [89, 0]
click at [222, 130] on icon "button" at bounding box center [220, 132] width 5 height 5
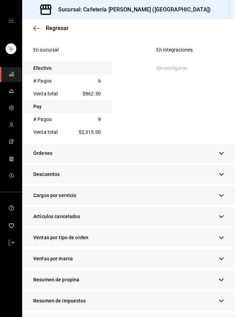
click at [222, 278] on icon "button" at bounding box center [220, 280] width 5 height 5
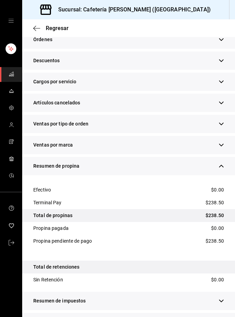
scroll to position [22, 0]
click at [221, 317] on icon "button" at bounding box center [220, 322] width 5 height 5
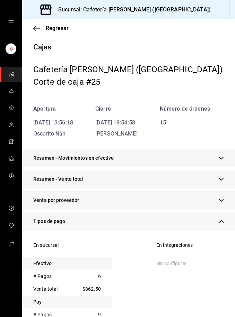
scroll to position [0, 0]
click at [60, 30] on span "Regresar" at bounding box center [57, 28] width 23 height 7
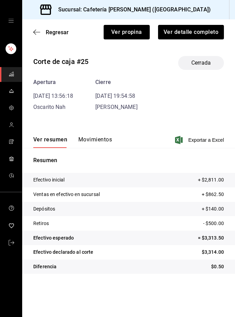
click at [61, 31] on span "Regresar" at bounding box center [57, 32] width 23 height 7
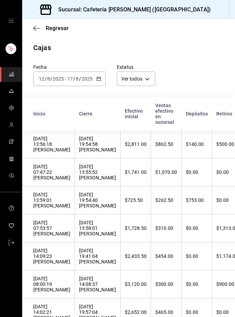
click at [99, 75] on div "[DATE] [DATE] - [DATE] [DATE]" at bounding box center [69, 79] width 72 height 15
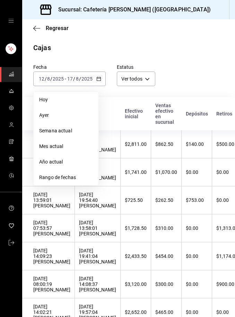
click at [78, 178] on span "Rango de fechas" at bounding box center [66, 177] width 54 height 7
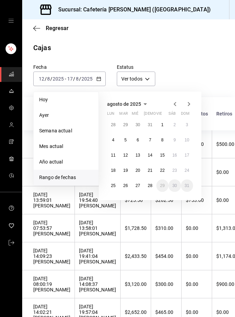
click at [127, 169] on abbr "19" at bounding box center [125, 170] width 4 height 5
click at [189, 169] on abbr "24" at bounding box center [186, 170] width 4 height 5
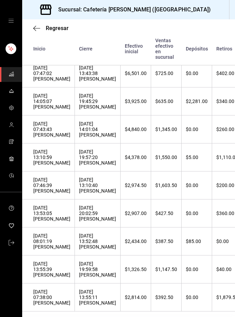
scroll to position [22, 0]
click at [185, 295] on div "$0.00" at bounding box center [196, 298] width 22 height 6
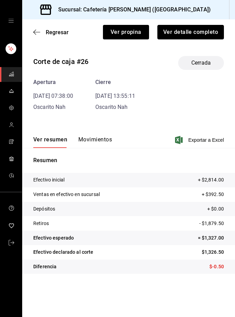
click at [200, 30] on button "Ver detalle completo" at bounding box center [190, 32] width 66 height 15
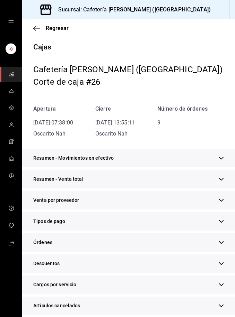
click at [112, 218] on div "Tipos de pago" at bounding box center [128, 221] width 212 height 18
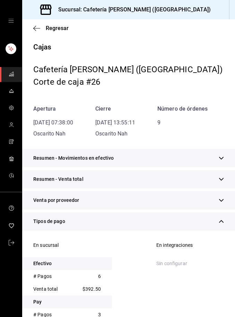
scroll to position [42, 0]
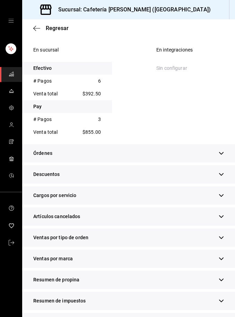
click at [223, 276] on button "button" at bounding box center [220, 279] width 5 height 7
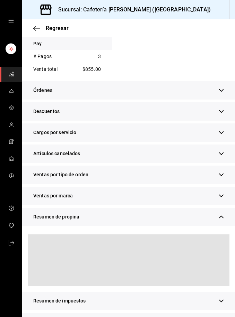
scroll to position [22, 0]
click at [223, 215] on icon "button" at bounding box center [220, 217] width 5 height 5
click at [221, 215] on span "button" at bounding box center [220, 217] width 5 height 5
click at [221, 215] on icon "button" at bounding box center [220, 217] width 5 height 5
click at [219, 317] on icon "button" at bounding box center [220, 322] width 5 height 5
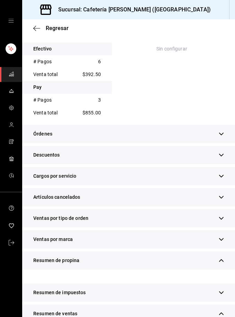
scroll to position [229, 0]
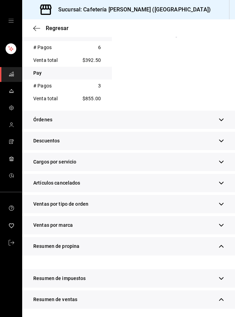
click at [223, 245] on icon "button" at bounding box center [221, 246] width 4 height 3
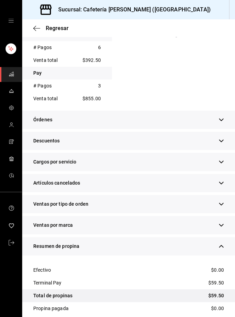
click at [219, 245] on icon "button" at bounding box center [221, 246] width 4 height 3
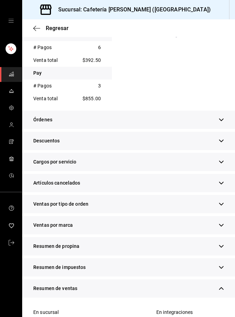
click at [223, 244] on icon "button" at bounding box center [220, 246] width 5 height 5
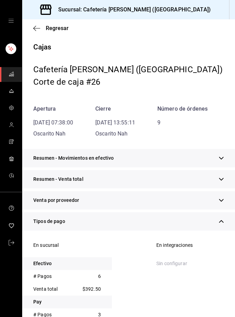
scroll to position [0, 0]
click at [57, 30] on span "Regresar" at bounding box center [57, 28] width 23 height 7
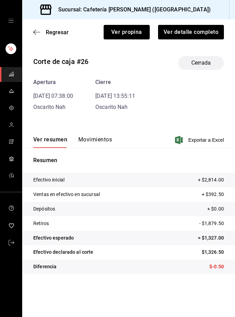
click at [63, 32] on span "Regresar" at bounding box center [57, 32] width 23 height 7
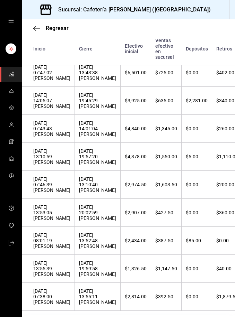
scroll to position [168, 0]
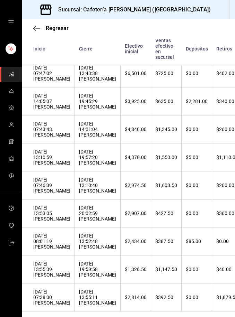
click at [93, 278] on div "[DATE] 19:59:58 [PERSON_NAME]" at bounding box center [97, 269] width 37 height 17
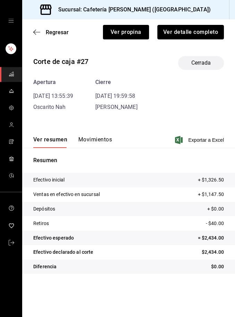
click at [199, 31] on button "Ver detalle completo" at bounding box center [190, 32] width 66 height 15
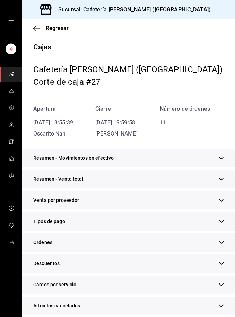
click at [110, 225] on div "Tipos de pago" at bounding box center [128, 221] width 212 height 18
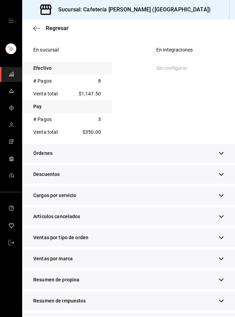
scroll to position [22, 0]
click at [223, 317] on button "button" at bounding box center [220, 322] width 5 height 7
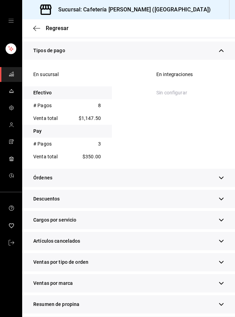
scroll to position [170, 0]
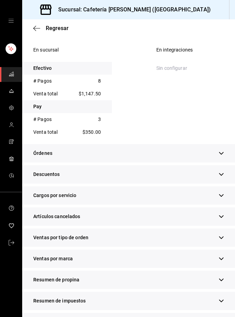
click at [229, 271] on div "Resumen de propina" at bounding box center [128, 280] width 212 height 18
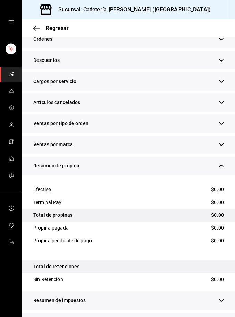
scroll to position [309, 0]
click at [221, 317] on icon "button" at bounding box center [220, 322] width 5 height 5
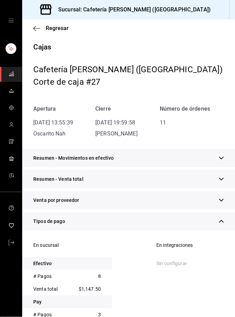
scroll to position [0, 0]
click at [59, 30] on span "Regresar" at bounding box center [57, 28] width 23 height 7
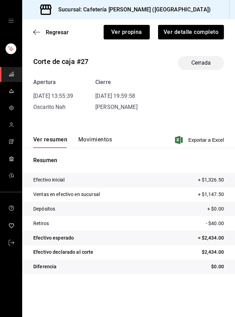
click at [62, 33] on span "Regresar" at bounding box center [57, 32] width 23 height 7
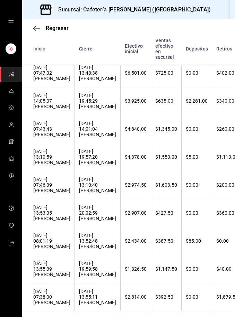
scroll to position [168, 0]
click at [95, 250] on div "[DATE] 13:52:48 [PERSON_NAME]" at bounding box center [97, 241] width 37 height 17
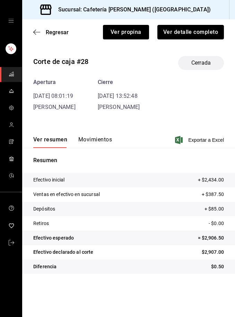
click at [199, 33] on button "Ver detalle completo" at bounding box center [190, 32] width 66 height 15
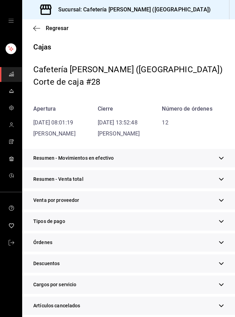
click at [122, 220] on div "Tipos de pago" at bounding box center [128, 221] width 212 height 18
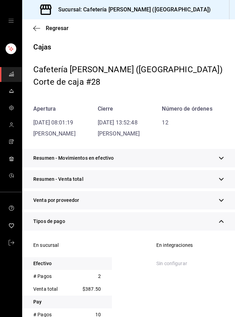
scroll to position [50, 0]
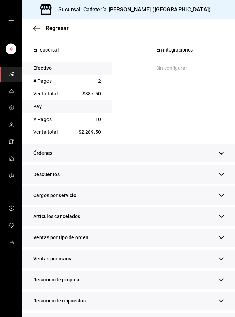
click at [222, 277] on button "button" at bounding box center [220, 279] width 5 height 7
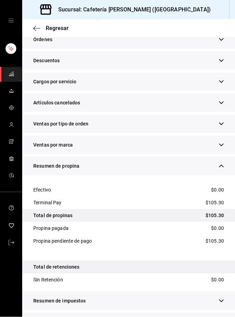
scroll to position [22, 0]
click at [222, 317] on icon "button" at bounding box center [220, 322] width 5 height 5
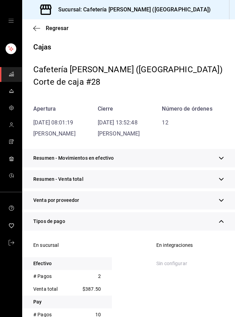
scroll to position [0, 0]
click at [59, 28] on span "Regresar" at bounding box center [57, 28] width 23 height 7
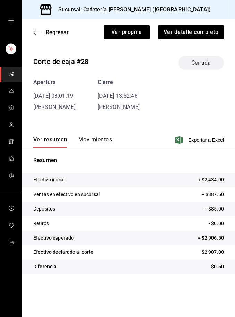
click at [61, 29] on span "Regresar" at bounding box center [57, 32] width 23 height 7
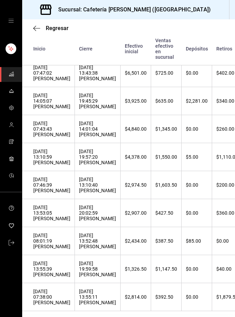
scroll to position [168, 0]
click at [94, 222] on div "[DATE] 20:02:59 [PERSON_NAME]" at bounding box center [97, 213] width 37 height 17
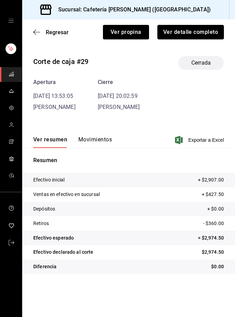
click at [204, 30] on button "Ver detalle completo" at bounding box center [190, 32] width 66 height 15
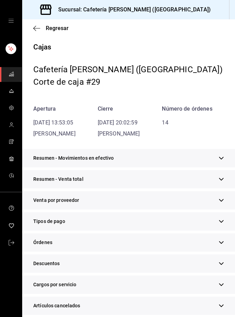
click at [105, 225] on div "Tipos de pago" at bounding box center [128, 221] width 212 height 18
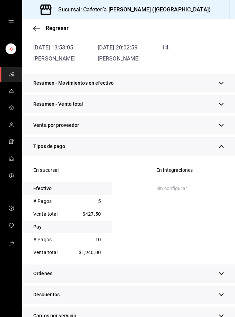
scroll to position [76, 0]
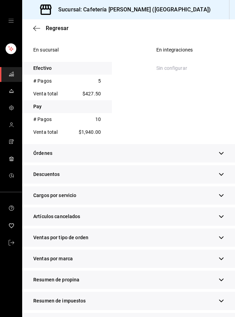
click at [223, 281] on icon "button" at bounding box center [220, 280] width 5 height 5
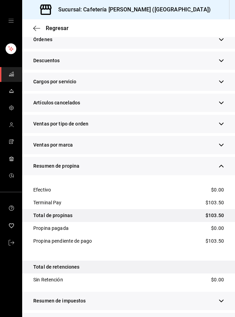
scroll to position [22, 0]
click at [227, 313] on div "Resumen de ventas" at bounding box center [128, 322] width 212 height 18
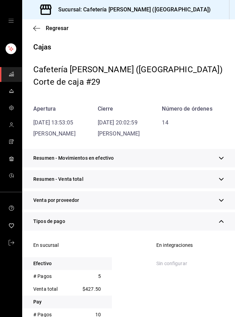
scroll to position [0, 0]
click at [61, 31] on span "Regresar" at bounding box center [57, 28] width 23 height 7
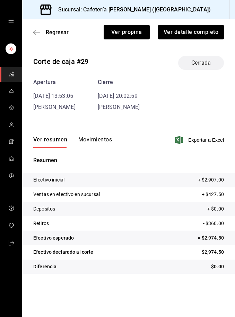
click at [59, 33] on span "Regresar" at bounding box center [57, 32] width 23 height 7
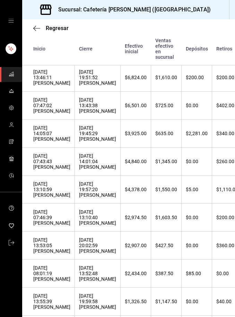
scroll to position [137, 0]
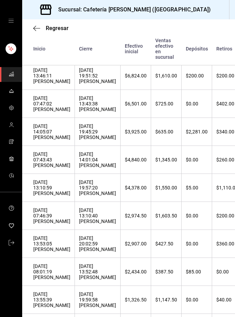
click at [92, 223] on div "[DATE] 13:10:40 [PERSON_NAME]" at bounding box center [97, 216] width 37 height 17
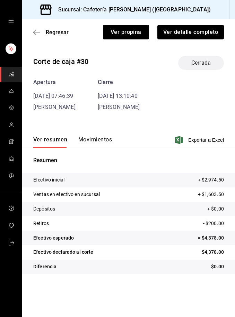
click at [203, 37] on button "Ver detalle completo" at bounding box center [190, 32] width 66 height 15
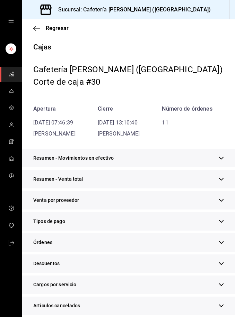
click at [126, 225] on div "Tipos de pago" at bounding box center [128, 221] width 212 height 18
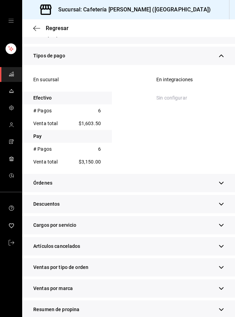
scroll to position [167, 0]
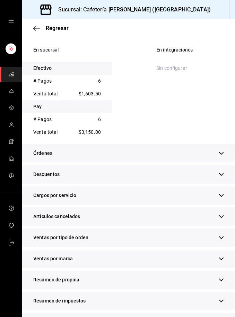
click at [228, 278] on div "Resumen de propina" at bounding box center [128, 280] width 212 height 18
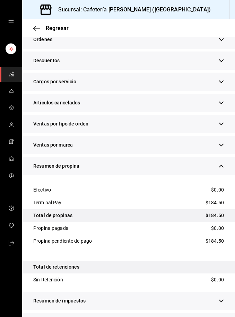
scroll to position [22, 0]
click at [223, 317] on icon "button" at bounding box center [220, 322] width 5 height 5
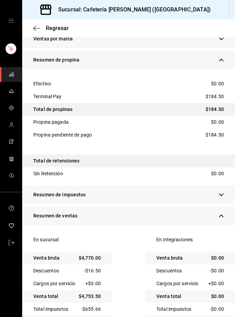
scroll to position [0, 0]
click at [57, 29] on span "Regresar" at bounding box center [57, 28] width 23 height 7
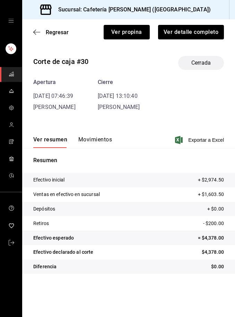
click at [62, 30] on span "Regresar" at bounding box center [57, 32] width 23 height 7
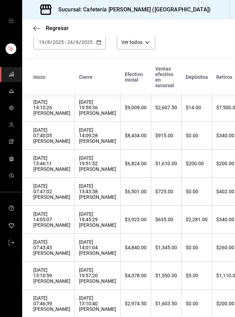
scroll to position [55, 0]
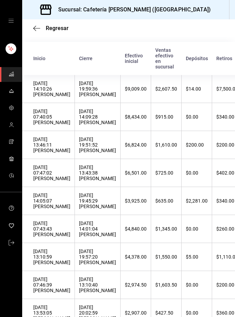
click at [88, 263] on div "[DATE] 19:57:20 [PERSON_NAME]" at bounding box center [97, 257] width 37 height 17
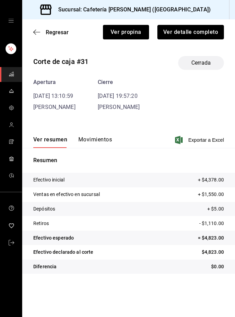
click at [205, 32] on button "Ver detalle completo" at bounding box center [190, 32] width 66 height 15
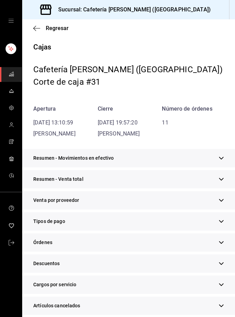
click at [100, 222] on div "Tipos de pago" at bounding box center [128, 221] width 212 height 18
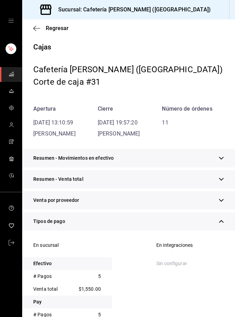
scroll to position [49, 0]
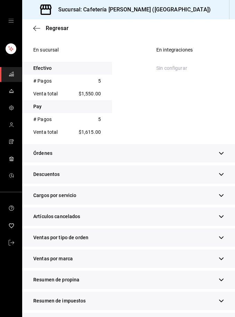
click at [223, 283] on button "button" at bounding box center [220, 279] width 5 height 7
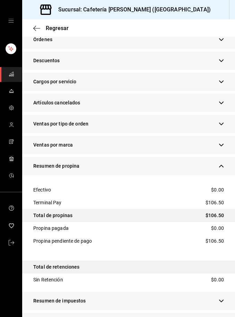
scroll to position [22, 0]
click at [222, 317] on button "button" at bounding box center [220, 322] width 5 height 7
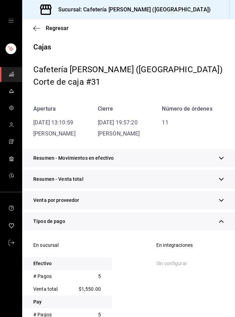
scroll to position [0, 0]
click at [62, 29] on span "Regresar" at bounding box center [57, 28] width 23 height 7
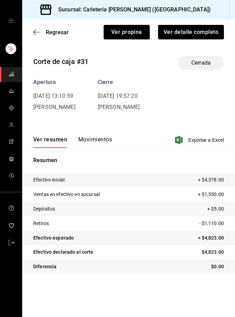
click at [58, 30] on span "Regresar" at bounding box center [57, 32] width 23 height 7
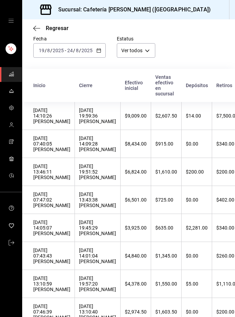
scroll to position [35, 0]
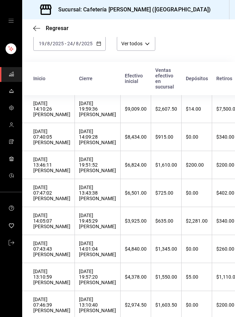
click at [89, 256] on div "[DATE] 14:01:04 [PERSON_NAME]" at bounding box center [97, 249] width 37 height 17
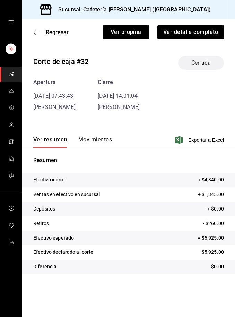
click at [198, 32] on button "Ver detalle completo" at bounding box center [190, 32] width 66 height 15
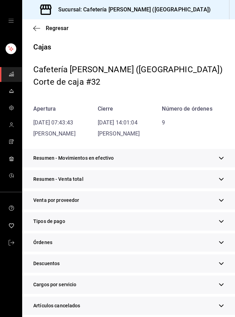
click at [107, 226] on div "Tipos de pago" at bounding box center [128, 221] width 212 height 18
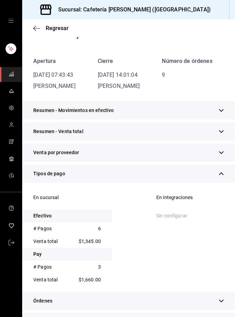
scroll to position [65, 0]
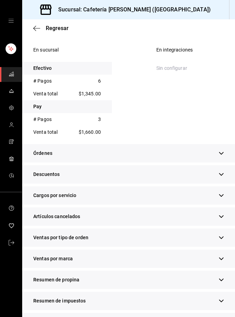
click at [225, 278] on div "Resumen de propina" at bounding box center [128, 280] width 212 height 18
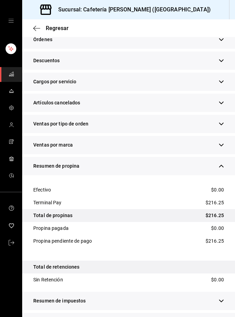
scroll to position [22, 0]
click at [230, 313] on div "Resumen de ventas" at bounding box center [128, 322] width 212 height 18
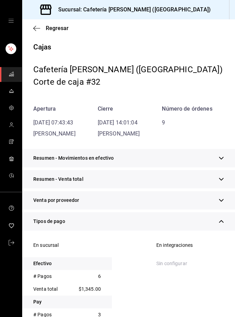
scroll to position [0, 0]
click at [58, 28] on span "Regresar" at bounding box center [57, 28] width 23 height 7
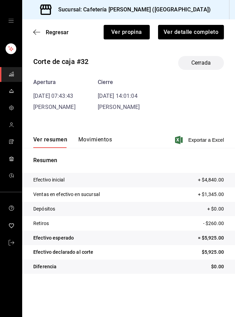
click at [60, 31] on span "Regresar" at bounding box center [57, 32] width 23 height 7
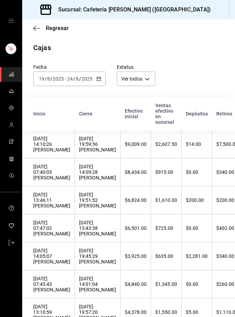
click at [94, 262] on div "[DATE] 19:45:29 [PERSON_NAME]" at bounding box center [97, 256] width 37 height 17
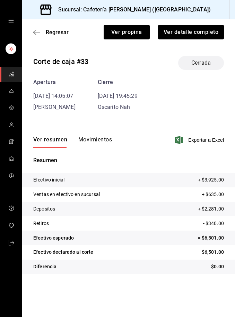
click at [208, 33] on button "Ver detalle completo" at bounding box center [191, 32] width 66 height 15
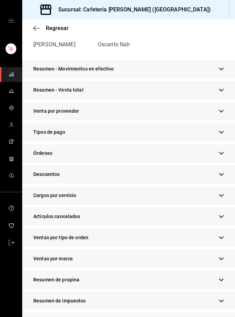
scroll to position [22, 0]
click at [226, 123] on div "Tipos de pago" at bounding box center [128, 132] width 212 height 18
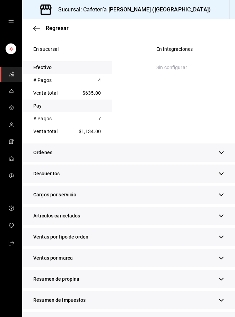
scroll to position [196, 0]
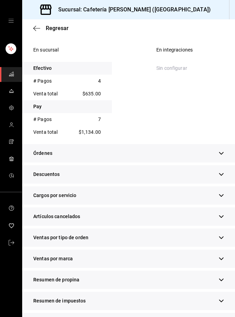
click at [227, 271] on div "Resumen de propina" at bounding box center [128, 280] width 212 height 18
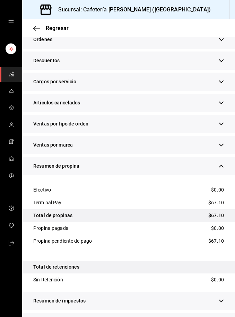
click at [223, 317] on icon "button" at bounding box center [220, 322] width 5 height 5
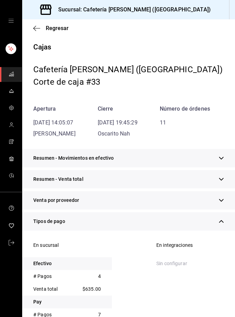
scroll to position [0, 0]
click at [61, 23] on div "Regresar" at bounding box center [128, 28] width 212 height 18
click at [55, 26] on span "Regresar" at bounding box center [57, 28] width 23 height 7
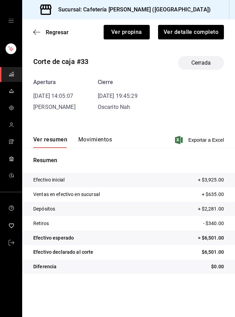
click at [57, 30] on span "Regresar" at bounding box center [57, 32] width 23 height 7
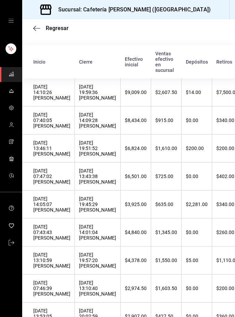
scroll to position [33, 0]
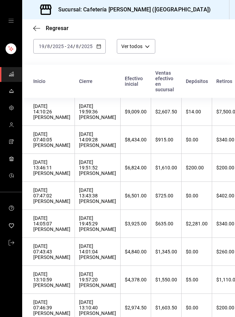
click at [84, 201] on div "[DATE] 13:43:38 [PERSON_NAME]" at bounding box center [97, 196] width 37 height 17
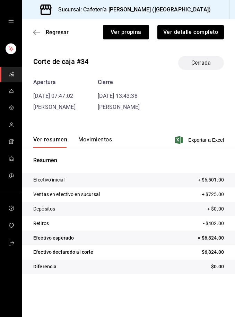
click at [201, 31] on button "Ver detalle completo" at bounding box center [190, 32] width 66 height 15
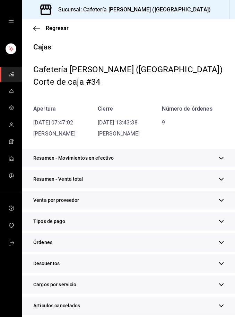
click at [114, 223] on div "Tipos de pago" at bounding box center [128, 221] width 212 height 18
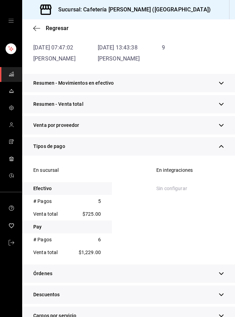
scroll to position [82, 0]
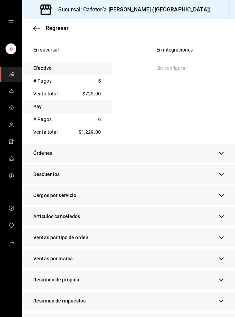
click at [226, 278] on div "Resumen de propina" at bounding box center [128, 280] width 212 height 18
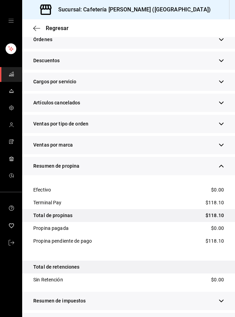
scroll to position [22, 0]
click at [221, 317] on button "button" at bounding box center [220, 322] width 5 height 7
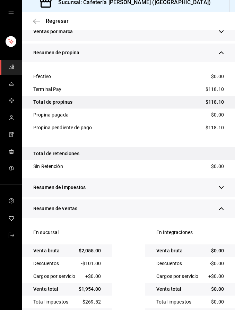
scroll to position [0, 0]
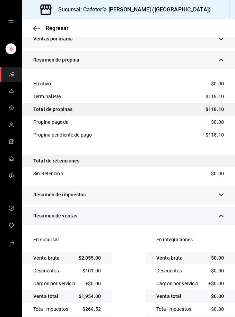
click at [58, 30] on span "Regresar" at bounding box center [57, 28] width 23 height 7
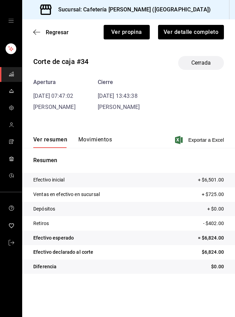
click at [55, 31] on span "Regresar" at bounding box center [57, 32] width 23 height 7
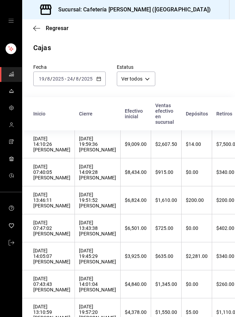
click at [88, 207] on div "[DATE] 19:51:52 [PERSON_NAME]" at bounding box center [97, 200] width 37 height 17
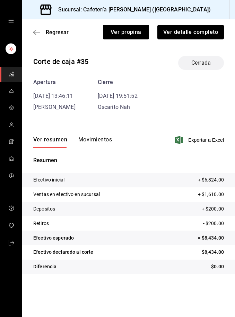
click at [202, 30] on button "Ver detalle completo" at bounding box center [190, 32] width 66 height 15
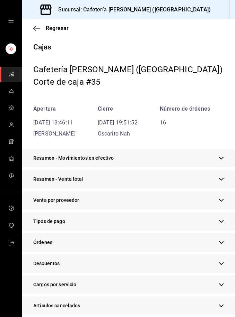
click at [121, 226] on div "Tipos de pago" at bounding box center [128, 221] width 212 height 18
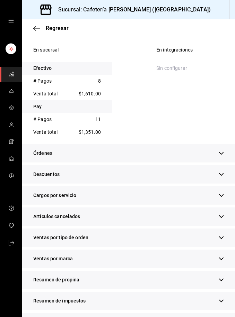
scroll to position [22, 0]
click at [223, 276] on button "button" at bounding box center [220, 279] width 5 height 7
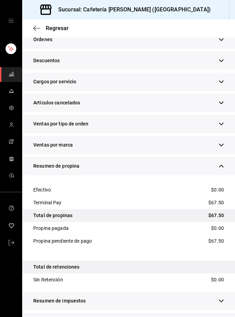
scroll to position [309, 0]
click at [223, 317] on icon "button" at bounding box center [220, 322] width 5 height 5
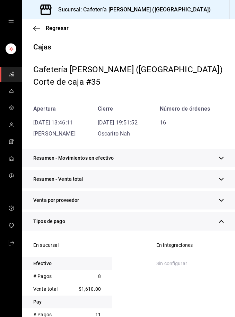
scroll to position [0, 0]
click at [64, 28] on span "Regresar" at bounding box center [57, 28] width 23 height 7
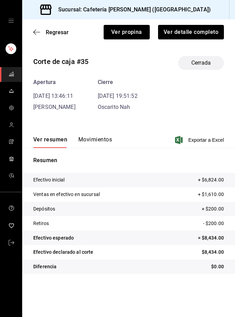
click at [61, 33] on span "Regresar" at bounding box center [57, 32] width 23 height 7
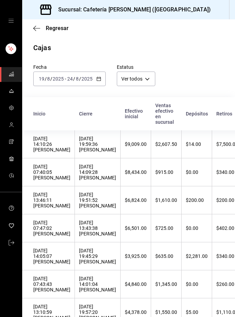
click at [86, 176] on div "[DATE] 14:09:28 [PERSON_NAME]" at bounding box center [97, 172] width 37 height 17
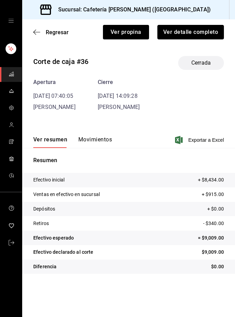
click at [196, 31] on button "Ver detalle completo" at bounding box center [190, 32] width 66 height 15
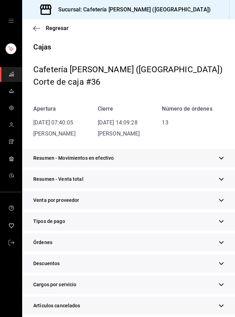
click at [136, 224] on div "Tipos de pago" at bounding box center [128, 221] width 212 height 18
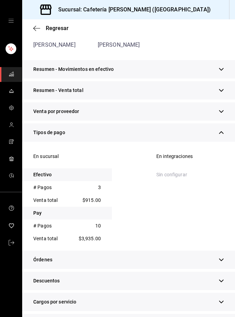
scroll to position [92, 0]
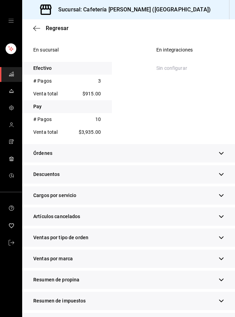
click at [223, 279] on icon "button" at bounding box center [221, 280] width 4 height 3
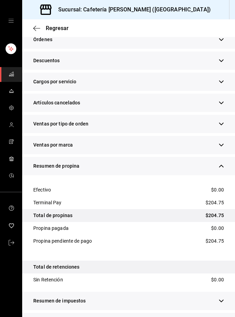
scroll to position [22, 0]
click at [222, 317] on icon "button" at bounding box center [221, 322] width 4 height 3
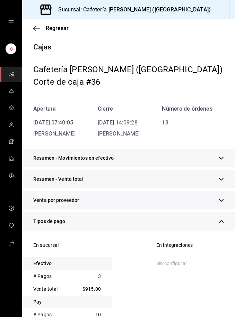
scroll to position [0, 0]
click at [62, 30] on span "Regresar" at bounding box center [57, 28] width 23 height 7
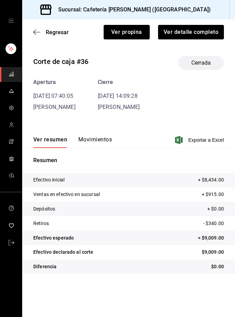
click at [58, 33] on span "Regresar" at bounding box center [57, 32] width 23 height 7
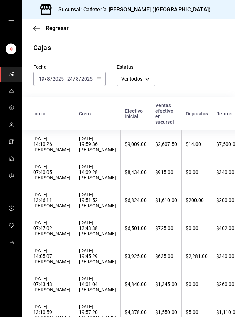
click at [88, 148] on div "[DATE] 19:59:36 [PERSON_NAME]" at bounding box center [97, 144] width 37 height 17
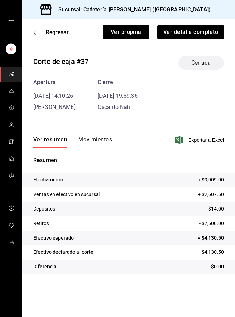
click at [199, 27] on button "Ver detalle completo" at bounding box center [190, 32] width 66 height 15
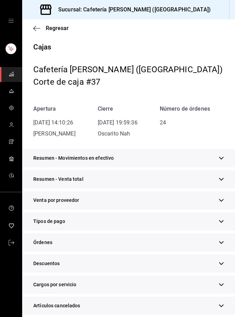
click at [225, 217] on div "Tipos de pago" at bounding box center [128, 221] width 212 height 18
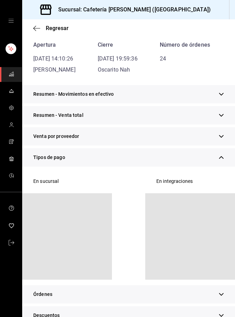
scroll to position [73, 0]
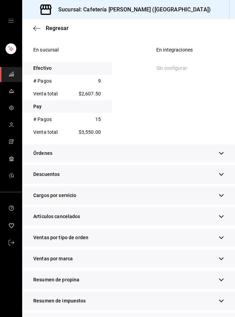
click at [222, 283] on button "button" at bounding box center [220, 279] width 5 height 7
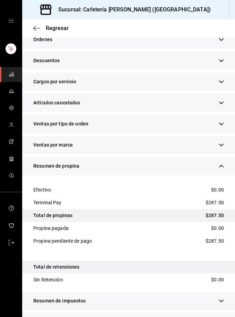
scroll to position [22, 0]
click at [222, 317] on icon "button" at bounding box center [220, 322] width 5 height 5
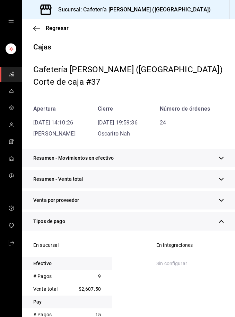
scroll to position [0, 0]
click at [59, 27] on span "Regresar" at bounding box center [57, 28] width 23 height 7
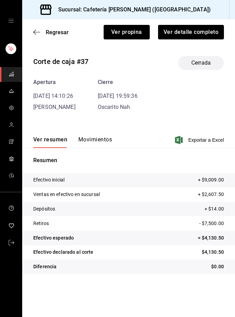
click at [60, 33] on span "Regresar" at bounding box center [57, 32] width 23 height 7
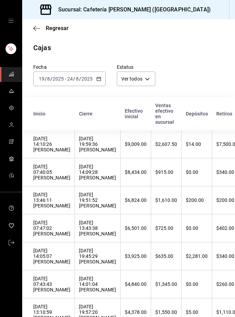
click at [102, 78] on div "[DATE] [DATE] - [DATE] [DATE]" at bounding box center [69, 79] width 72 height 15
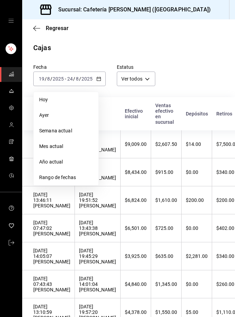
click at [78, 180] on span "Rango de fechas" at bounding box center [66, 177] width 54 height 7
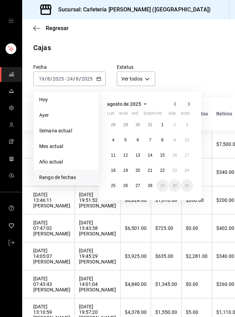
click at [130, 188] on button "26" at bounding box center [125, 186] width 12 height 12
click at [156, 188] on button "28" at bounding box center [150, 186] width 12 height 12
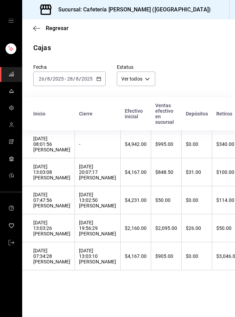
click at [129, 266] on th "$4,167.00" at bounding box center [135, 257] width 30 height 28
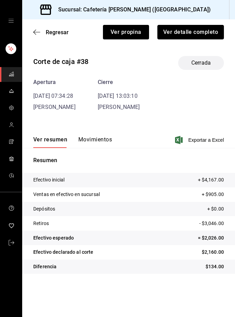
click at [202, 34] on button "Ver detalle completo" at bounding box center [190, 32] width 66 height 15
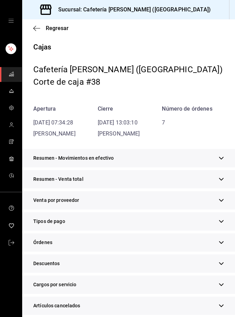
click at [125, 221] on div "Tipos de pago" at bounding box center [128, 221] width 212 height 18
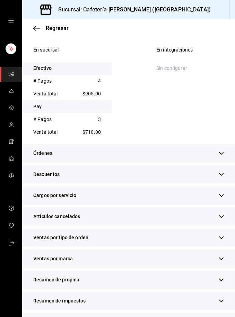
scroll to position [22, 0]
click at [222, 278] on icon "button" at bounding box center [220, 280] width 5 height 5
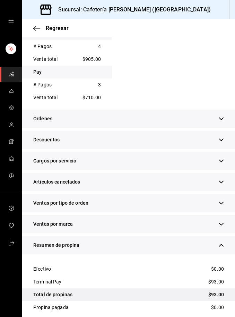
scroll to position [230, 0]
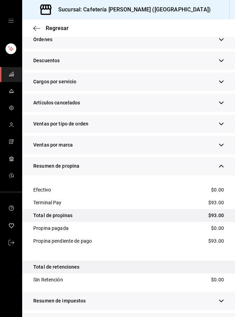
click at [223, 317] on icon "button" at bounding box center [220, 322] width 5 height 5
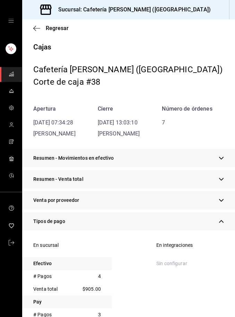
scroll to position [0, 0]
click at [58, 30] on span "Regresar" at bounding box center [57, 28] width 23 height 7
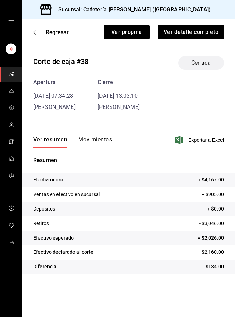
click at [61, 29] on span "Regresar" at bounding box center [57, 32] width 23 height 7
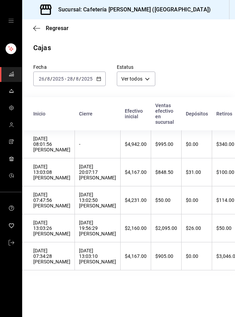
click at [83, 236] on div "[DATE] 19:56:29 [PERSON_NAME]" at bounding box center [97, 228] width 37 height 17
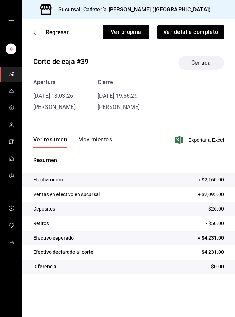
click at [206, 32] on button "Ver detalle completo" at bounding box center [190, 32] width 66 height 15
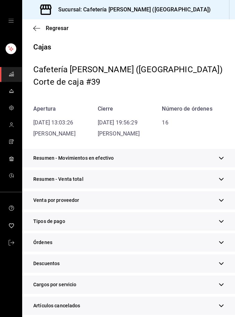
click at [120, 222] on div "Tipos de pago" at bounding box center [128, 221] width 212 height 18
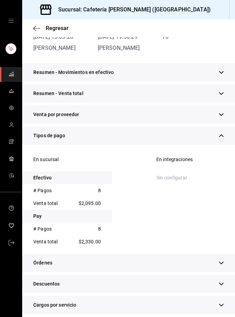
scroll to position [94, 0]
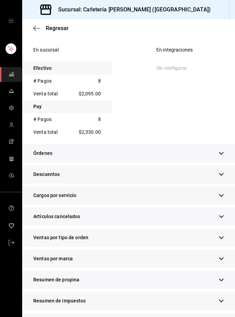
click at [227, 278] on div "Resumen de propina" at bounding box center [128, 280] width 212 height 18
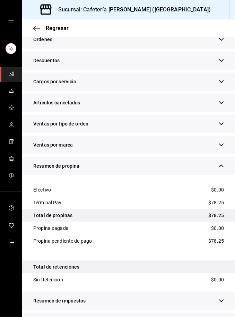
scroll to position [22, 0]
click at [223, 317] on icon "button" at bounding box center [220, 322] width 5 height 5
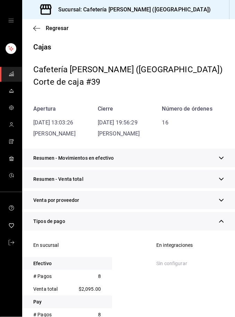
scroll to position [0, 0]
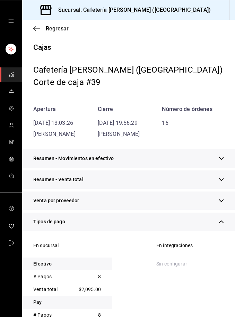
click at [58, 30] on span "Regresar" at bounding box center [57, 28] width 23 height 7
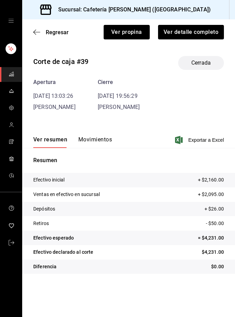
click at [60, 29] on span "Regresar" at bounding box center [57, 32] width 23 height 7
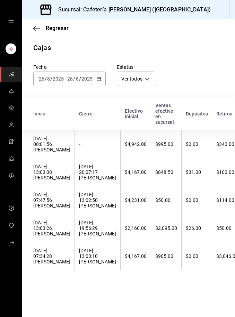
click at [94, 209] on div "[DATE] 13:02:50 [PERSON_NAME]" at bounding box center [97, 200] width 37 height 17
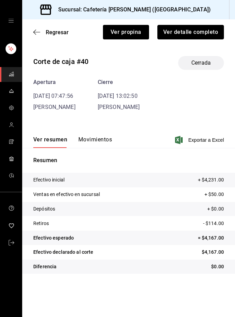
click at [203, 35] on button "Ver detalle completo" at bounding box center [190, 32] width 66 height 15
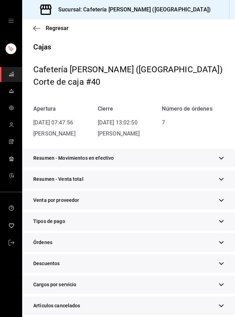
click at [113, 220] on div "Tipos de pago" at bounding box center [128, 221] width 212 height 18
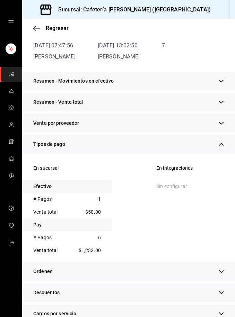
scroll to position [79, 0]
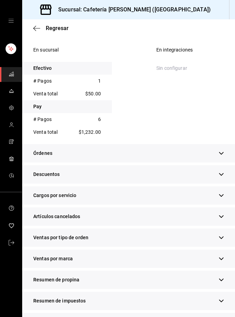
click at [223, 276] on button "button" at bounding box center [220, 279] width 5 height 7
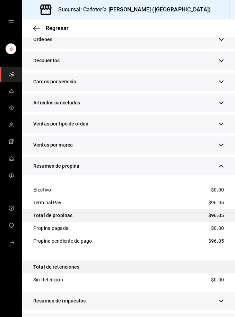
scroll to position [22, 0]
click at [223, 317] on button "button" at bounding box center [220, 322] width 5 height 7
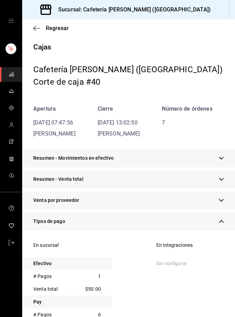
scroll to position [0, 0]
click at [57, 29] on span "Regresar" at bounding box center [57, 28] width 23 height 7
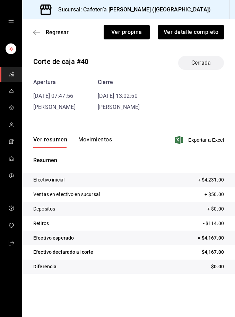
click at [56, 31] on span "Regresar" at bounding box center [57, 32] width 23 height 7
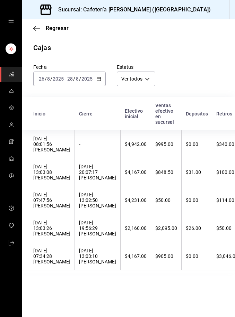
click at [92, 176] on div "[DATE] 20:07:17 [PERSON_NAME]" at bounding box center [97, 172] width 37 height 17
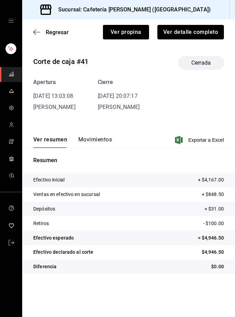
click at [189, 32] on button "Ver detalle completo" at bounding box center [190, 32] width 66 height 15
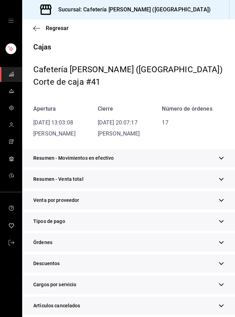
click at [143, 221] on div "Tipos de pago" at bounding box center [128, 221] width 212 height 18
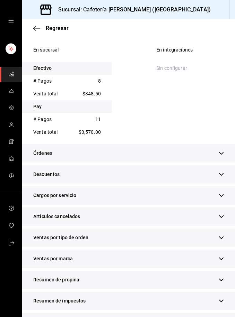
scroll to position [196, 0]
click at [223, 279] on icon "button" at bounding box center [221, 280] width 4 height 3
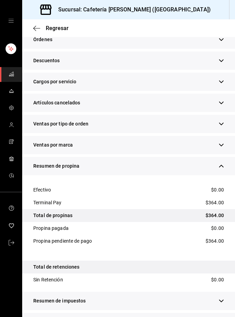
scroll to position [22, 0]
click at [229, 313] on div "Resumen de ventas" at bounding box center [128, 322] width 212 height 18
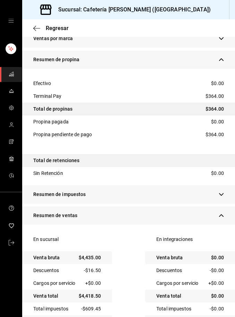
scroll to position [416, 0]
